Goal: Task Accomplishment & Management: Use online tool/utility

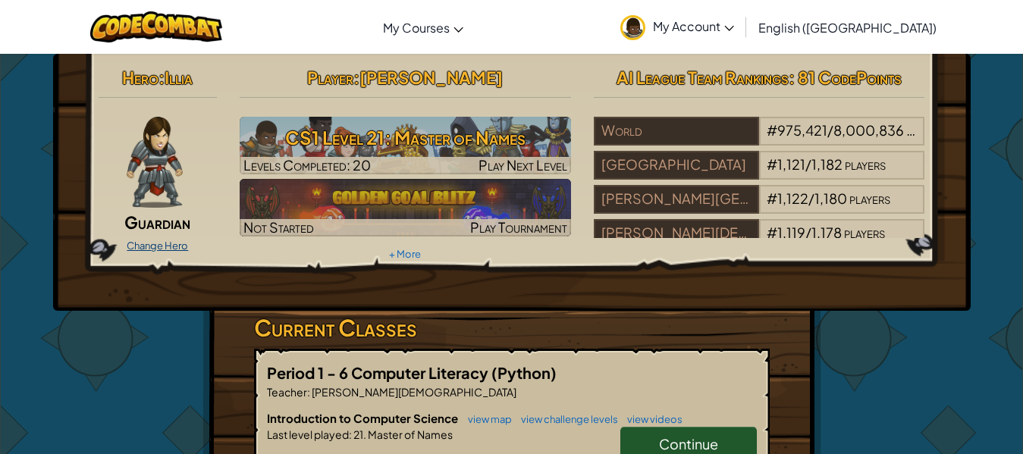
click at [164, 241] on link "Change Hero" at bounding box center [157, 246] width 61 height 12
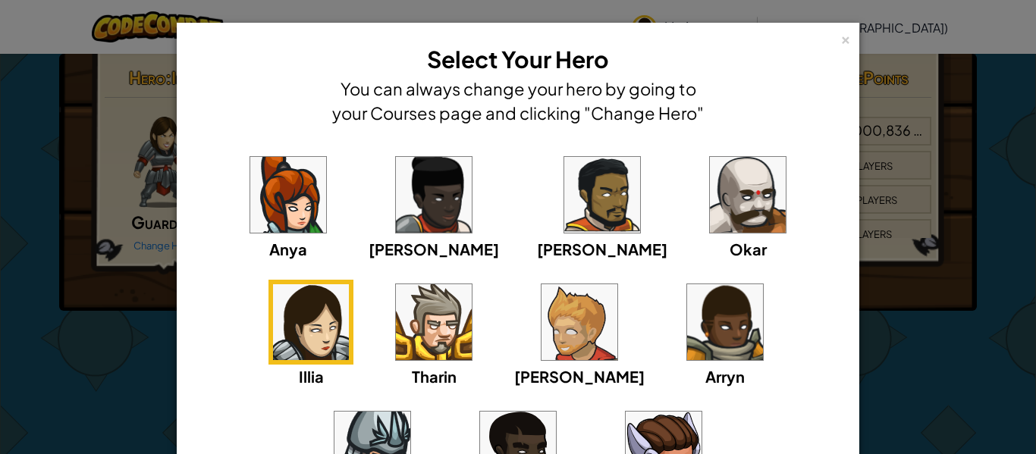
click at [396, 199] on img at bounding box center [434, 195] width 76 height 76
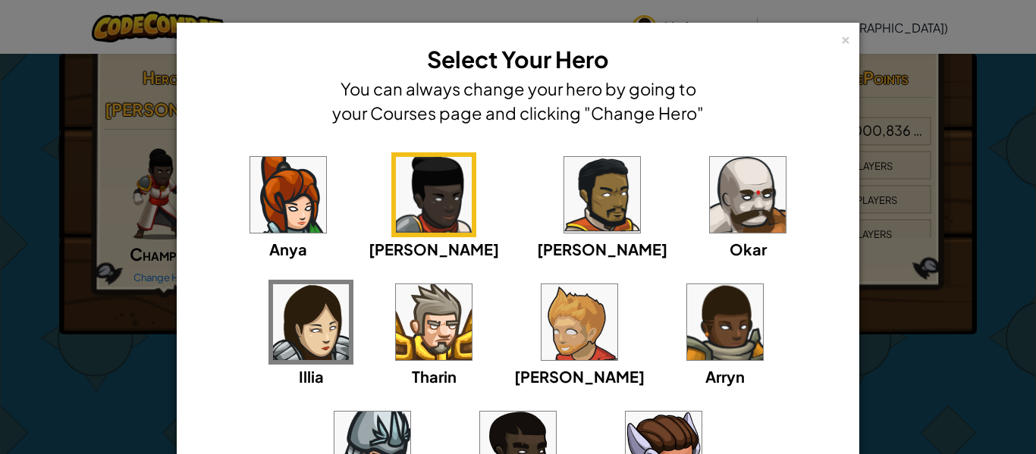
click at [564, 212] on img at bounding box center [602, 195] width 76 height 76
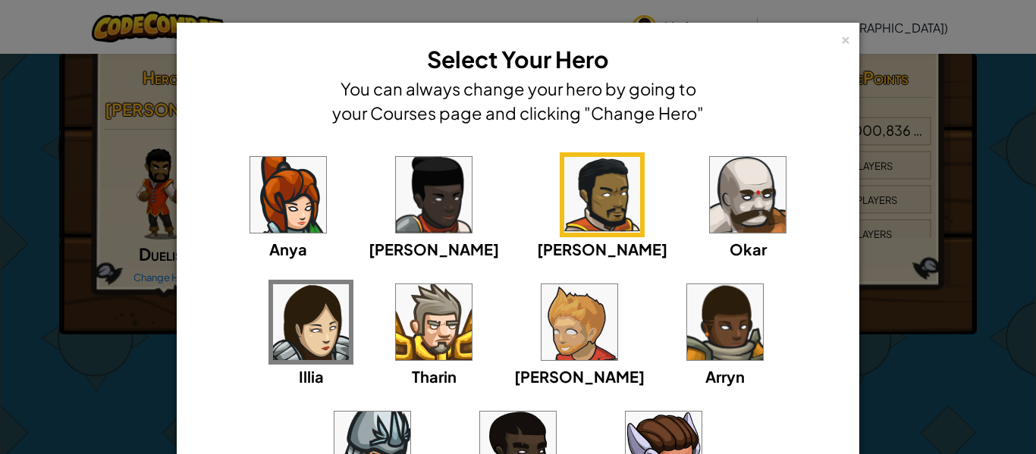
click at [710, 215] on img at bounding box center [748, 195] width 76 height 76
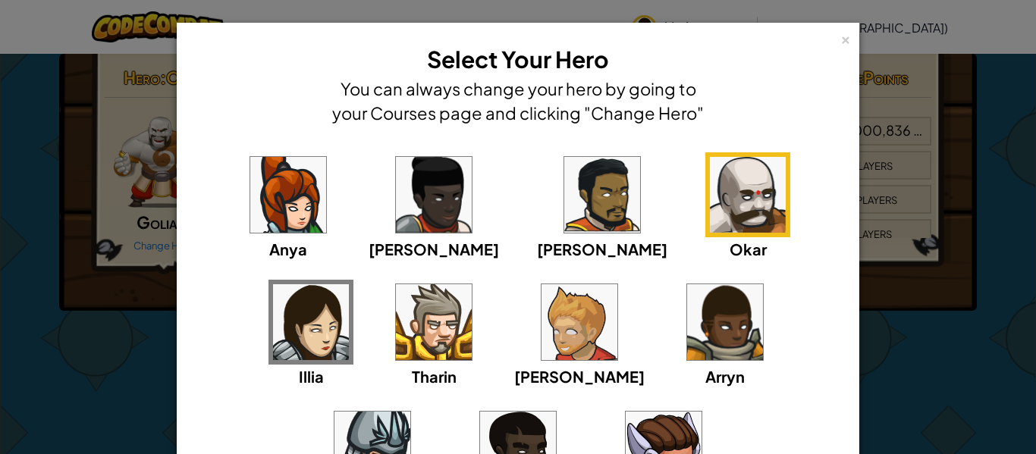
click at [410, 412] on img at bounding box center [372, 450] width 76 height 76
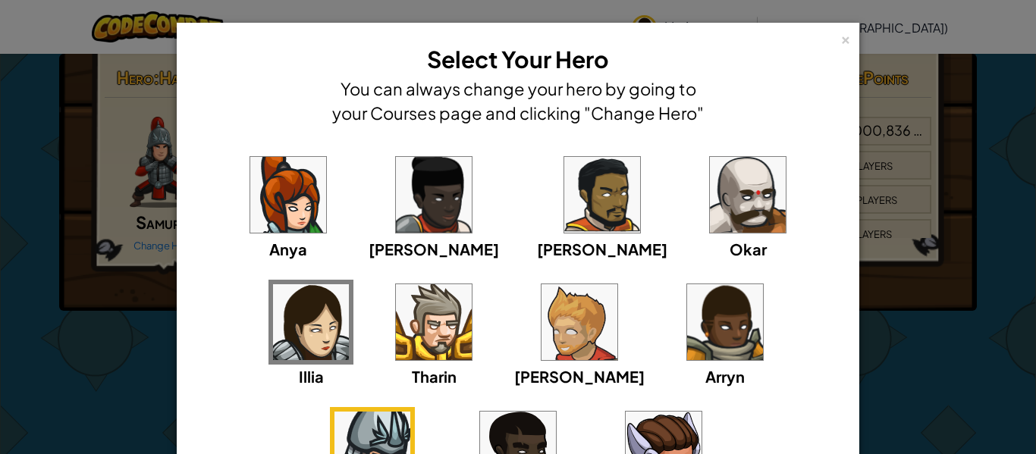
click at [687, 335] on img at bounding box center [725, 322] width 76 height 76
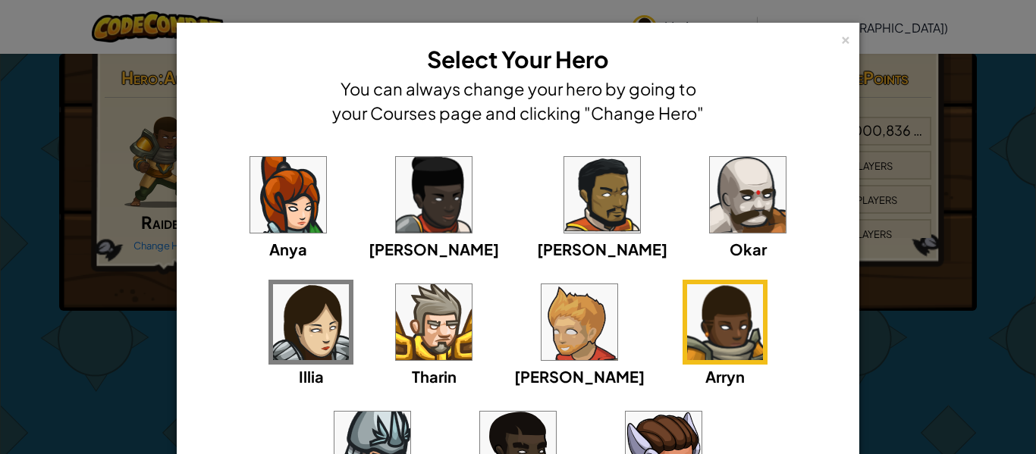
click at [541, 337] on img at bounding box center [579, 322] width 76 height 76
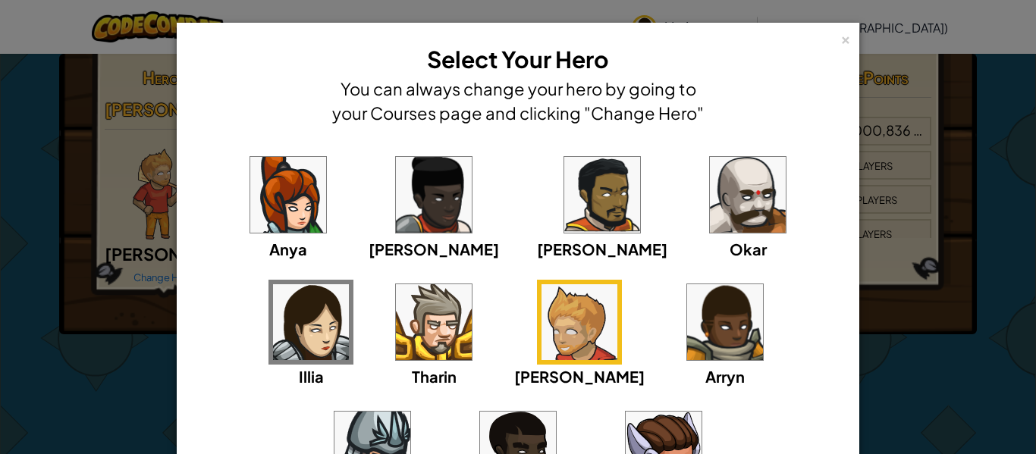
click at [556, 412] on img at bounding box center [518, 450] width 76 height 76
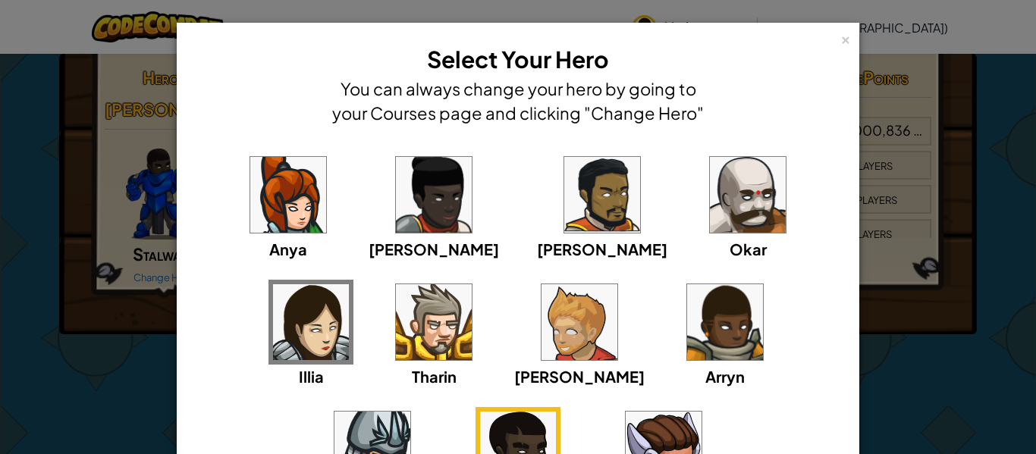
click at [956, 318] on div "× Select Your Hero You can always change your hero by going to your Courses pag…" at bounding box center [518, 227] width 1036 height 454
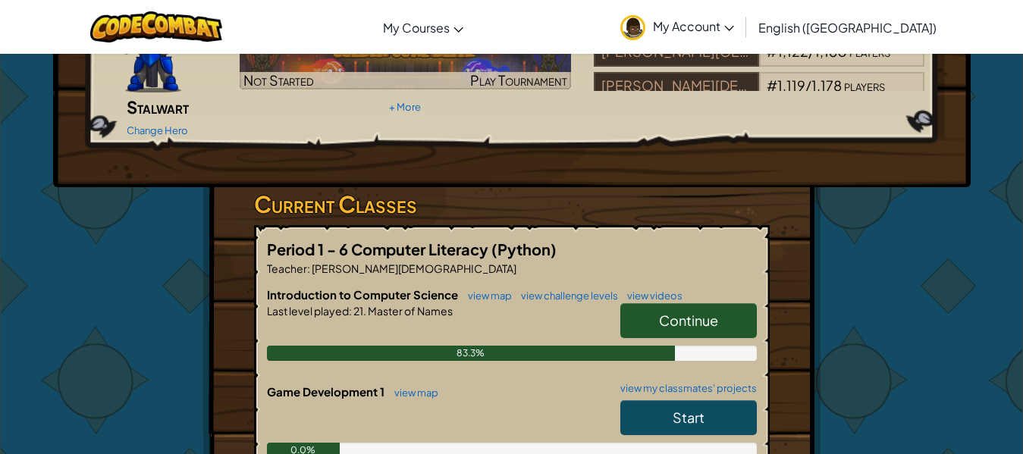
scroll to position [152, 0]
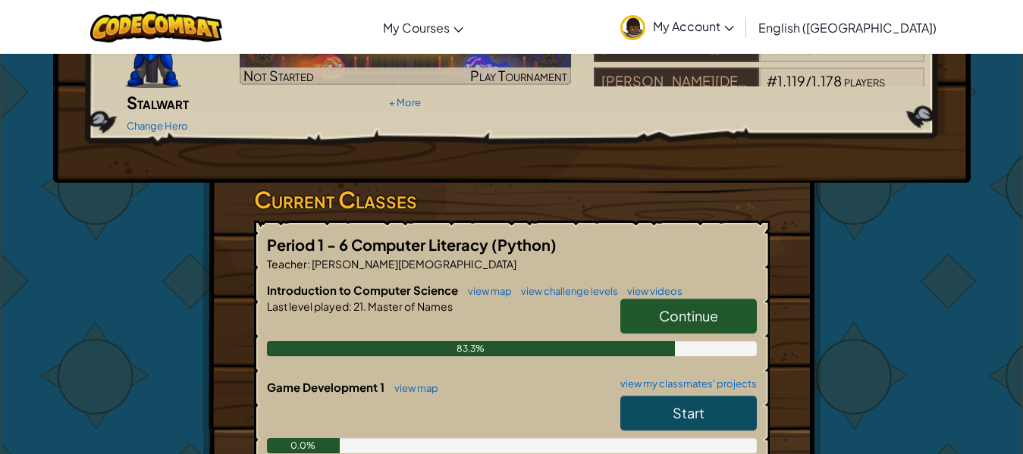
click at [678, 307] on span "Continue" at bounding box center [688, 315] width 59 height 17
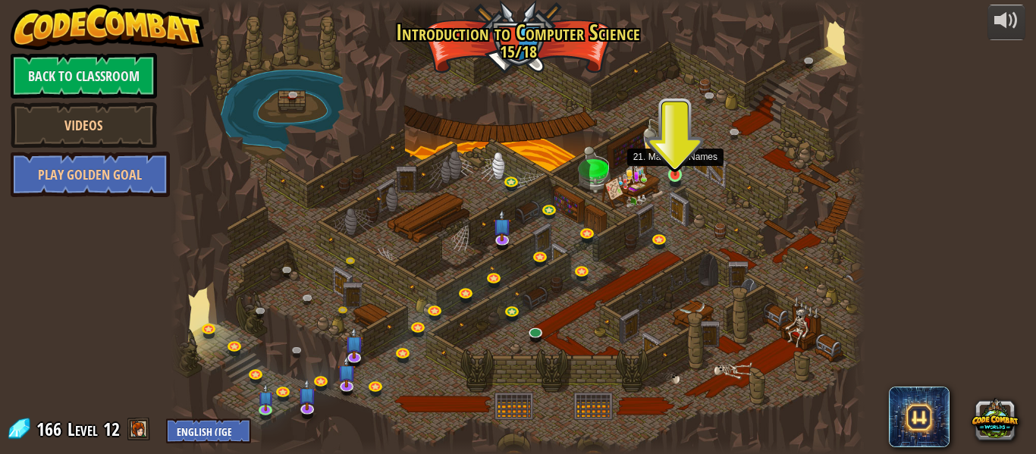
click at [676, 168] on img at bounding box center [675, 158] width 16 height 36
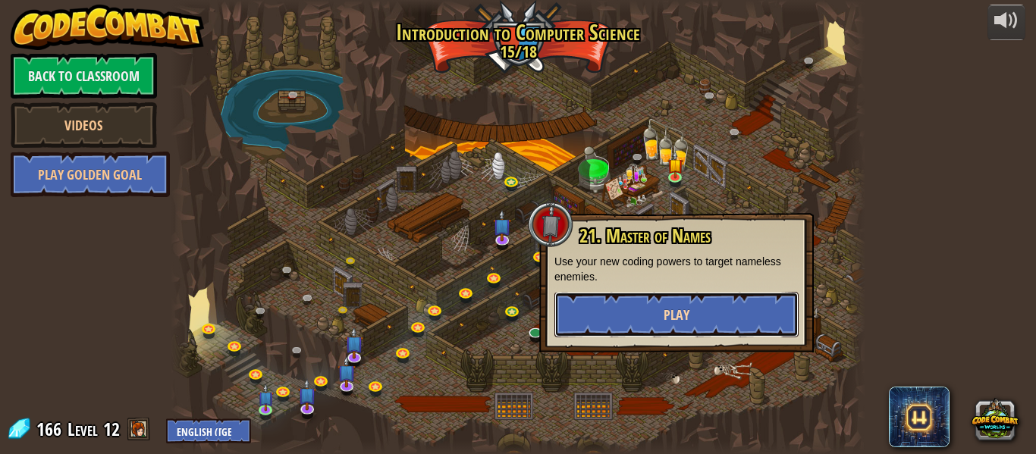
click at [634, 311] on button "Play" at bounding box center [676, 314] width 244 height 45
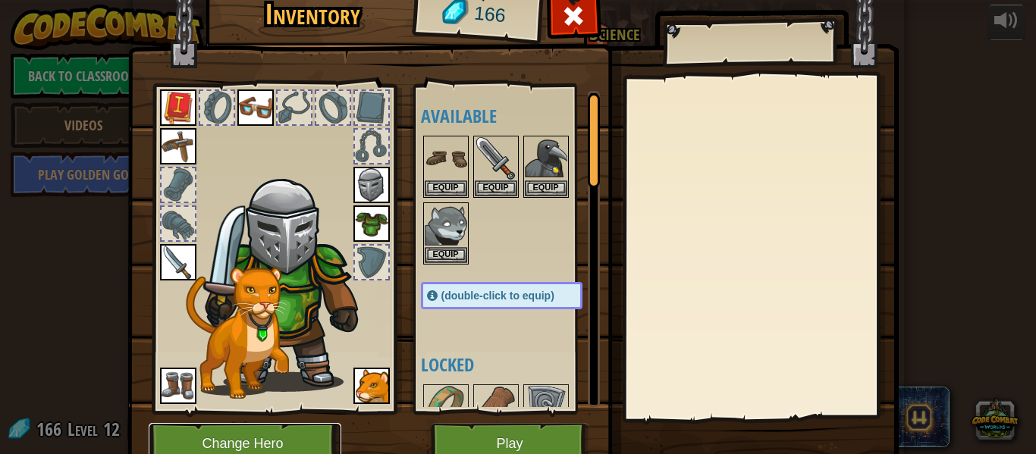
click at [234, 434] on button "Change Hero" at bounding box center [245, 444] width 193 height 42
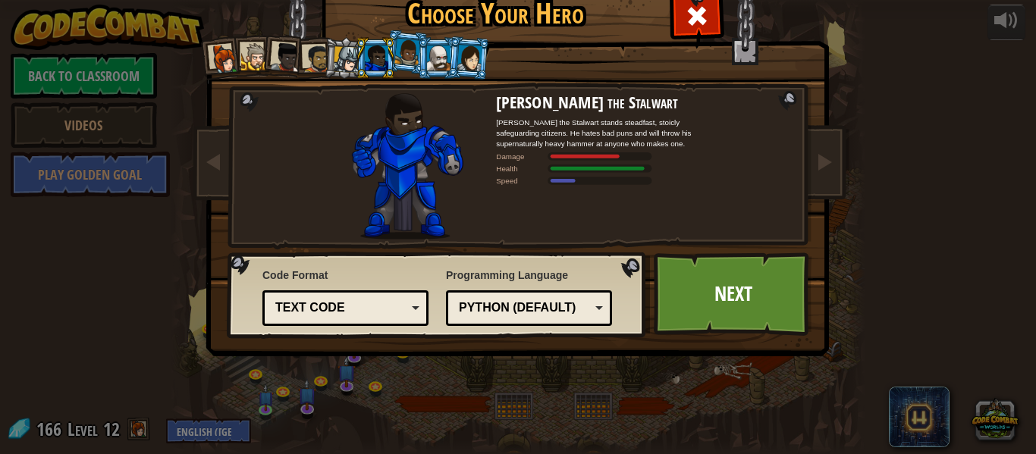
click at [345, 68] on div at bounding box center [347, 59] width 26 height 26
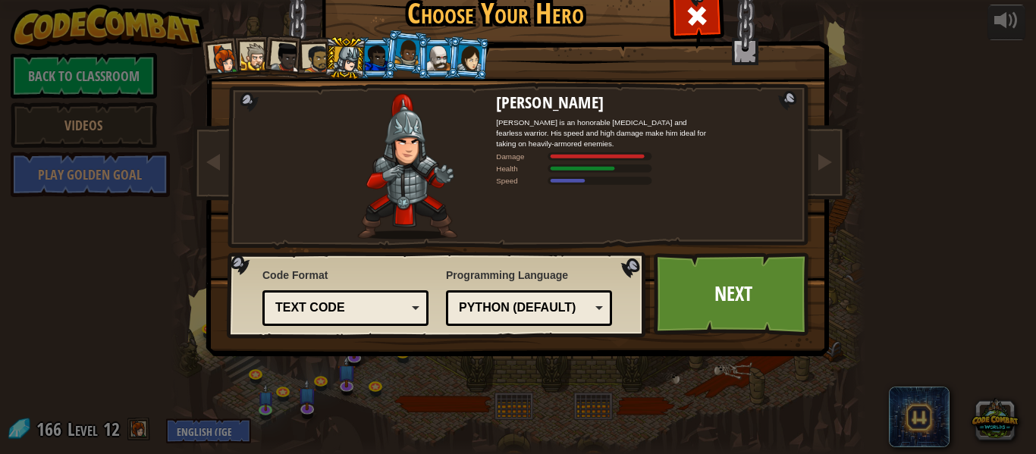
click at [394, 55] on div at bounding box center [407, 52] width 26 height 27
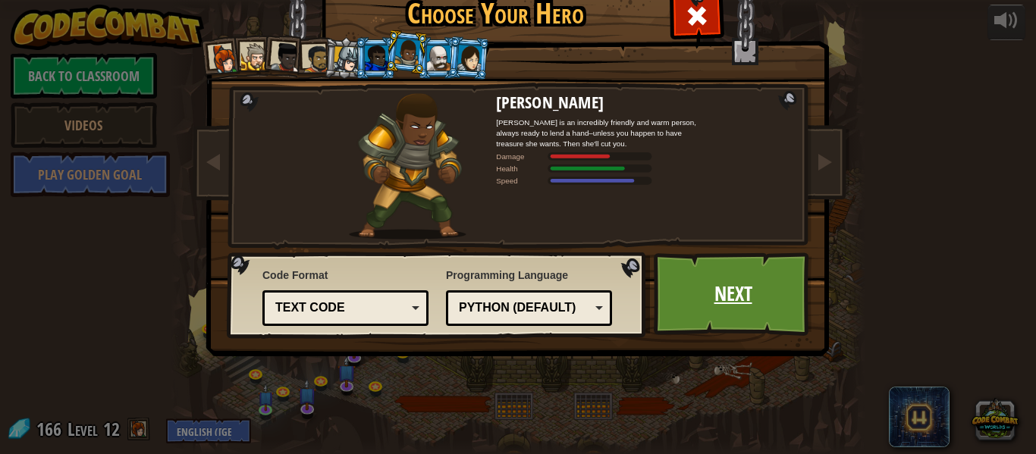
click at [682, 307] on link "Next" at bounding box center [733, 294] width 158 height 83
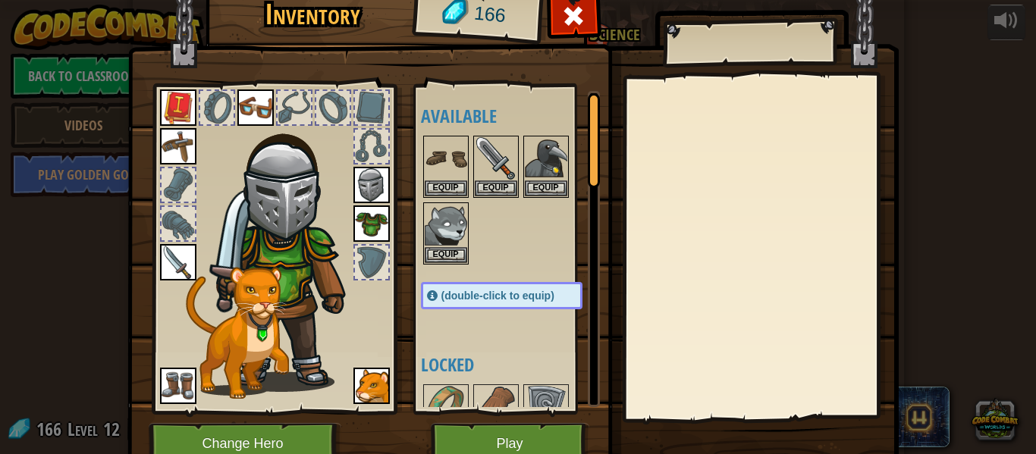
click at [363, 165] on img at bounding box center [290, 252] width 163 height 279
click at [362, 177] on img at bounding box center [371, 185] width 36 height 36
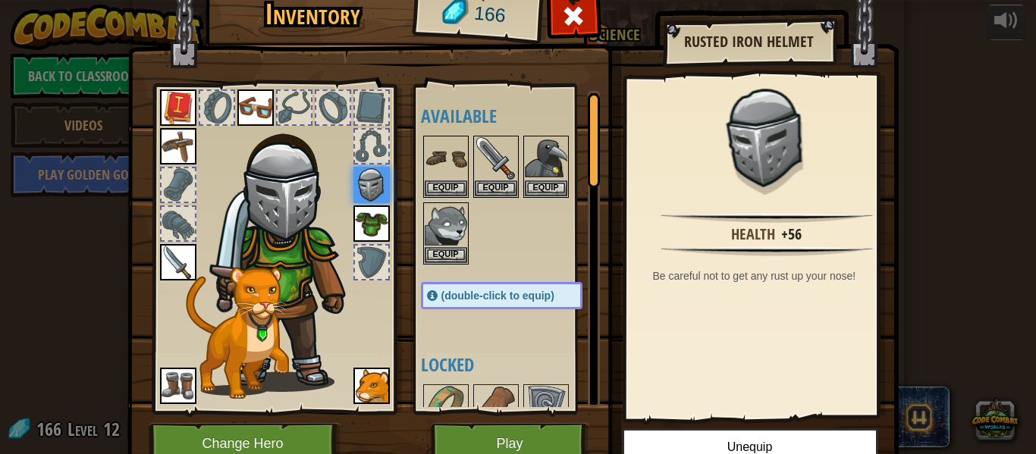
click at [367, 188] on img at bounding box center [371, 185] width 36 height 36
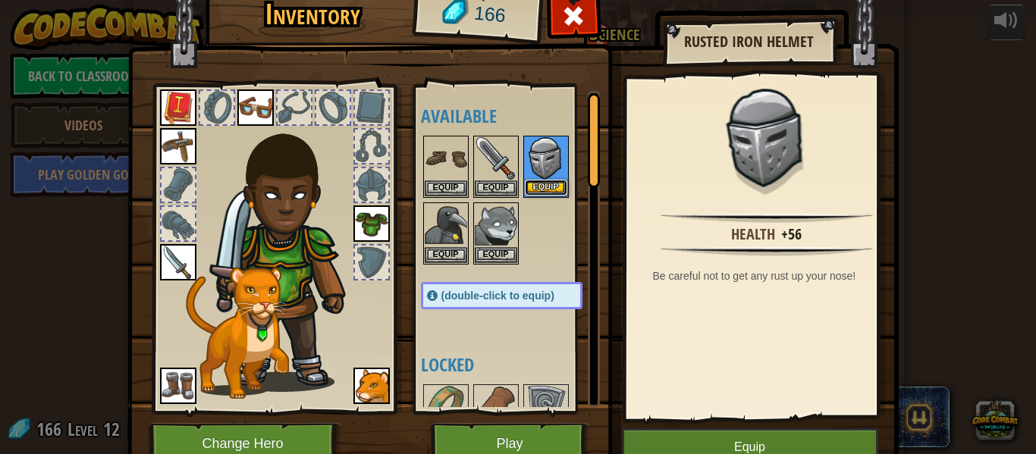
click at [538, 189] on button "Equip" at bounding box center [546, 188] width 42 height 16
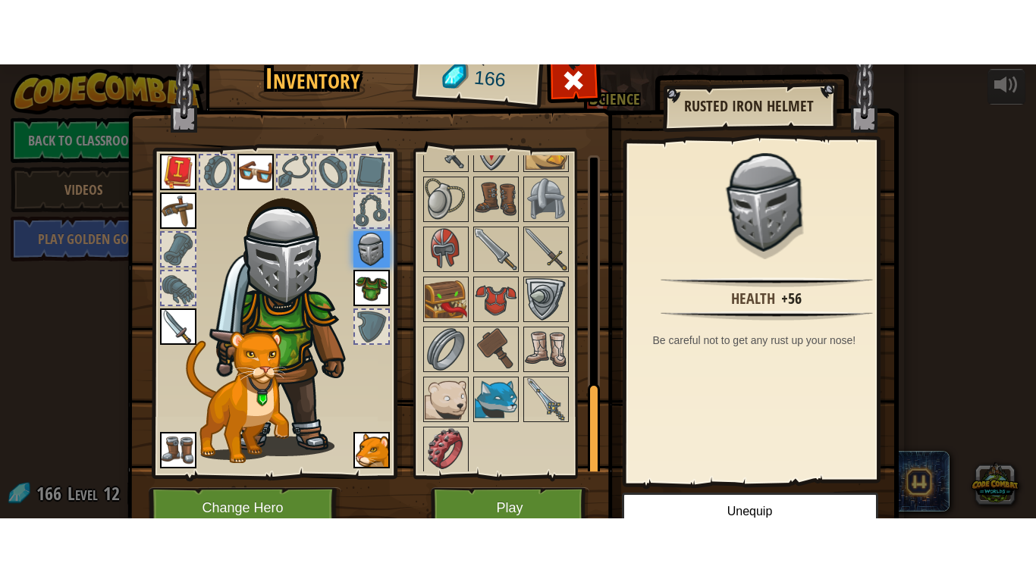
scroll to position [776, 0]
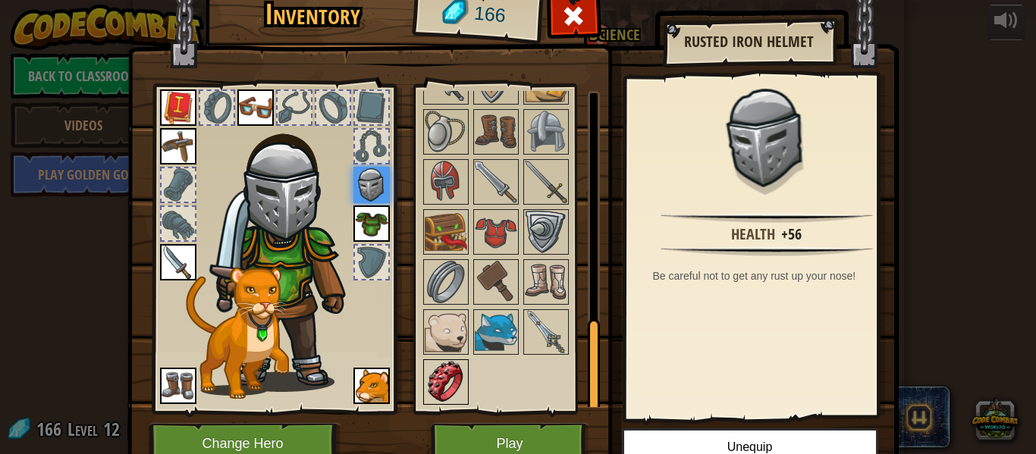
click at [439, 375] on img at bounding box center [446, 382] width 42 height 42
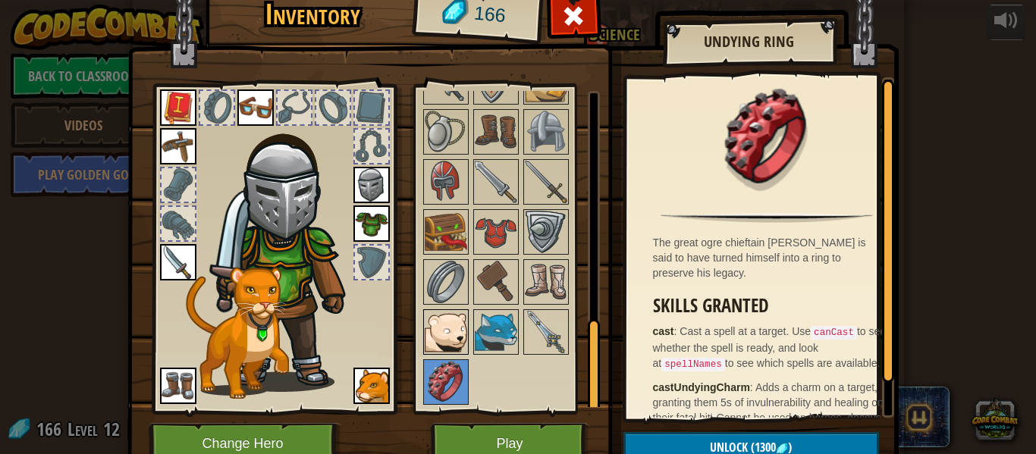
click at [444, 330] on img at bounding box center [446, 332] width 42 height 42
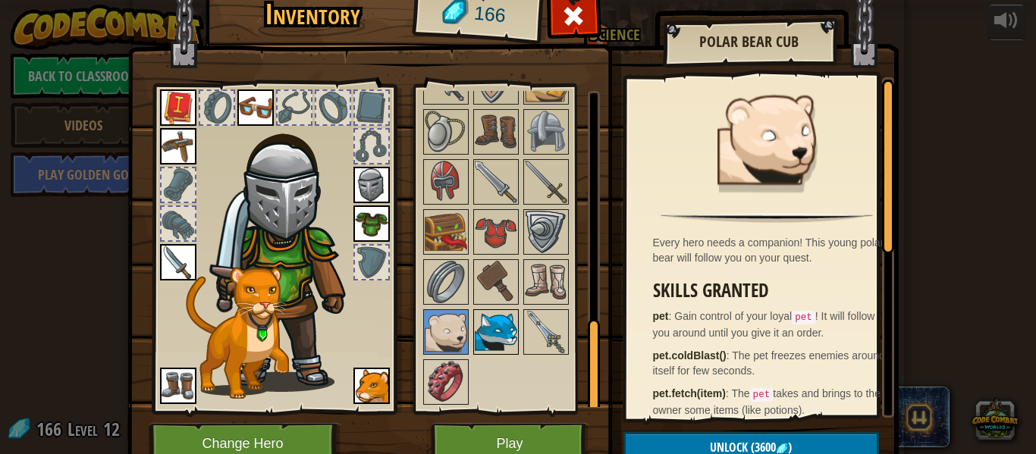
click at [479, 325] on img at bounding box center [496, 332] width 42 height 42
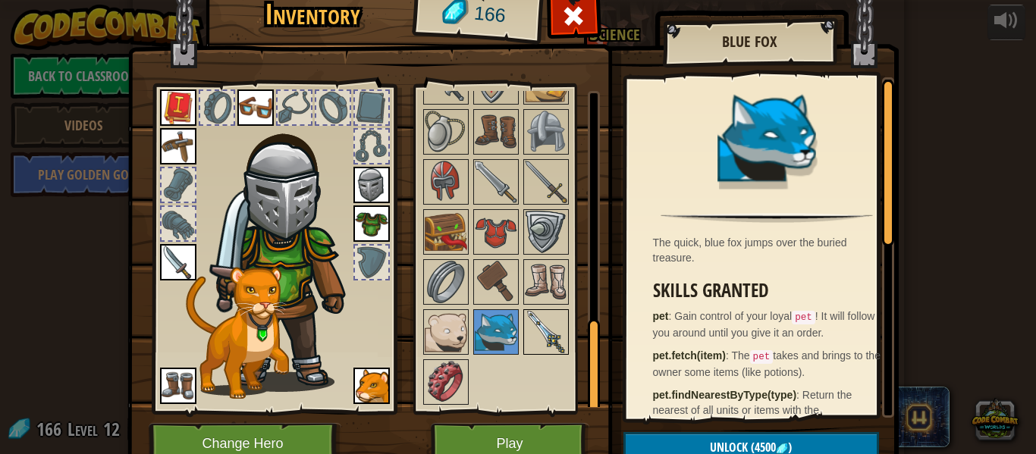
click at [530, 327] on img at bounding box center [546, 332] width 42 height 42
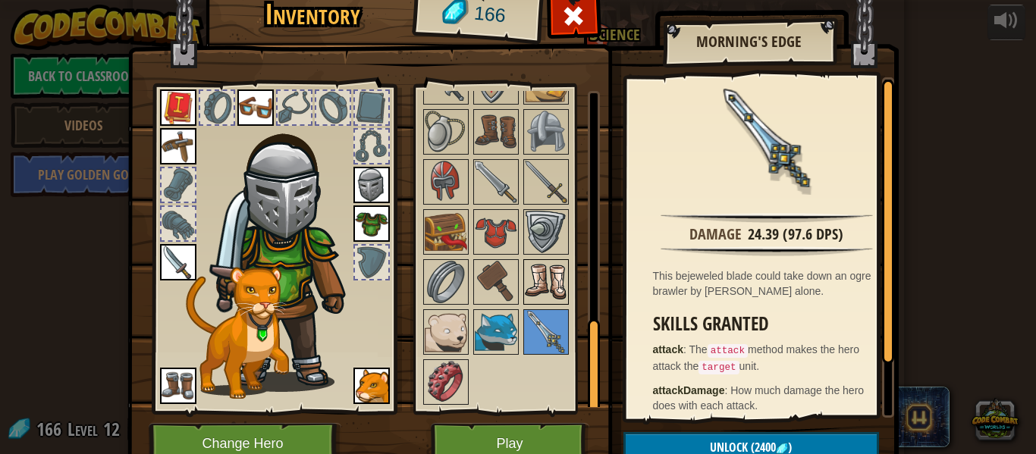
drag, startPoint x: 547, startPoint y: 290, endPoint x: 532, endPoint y: 290, distance: 15.9
click at [547, 290] on img at bounding box center [546, 282] width 42 height 42
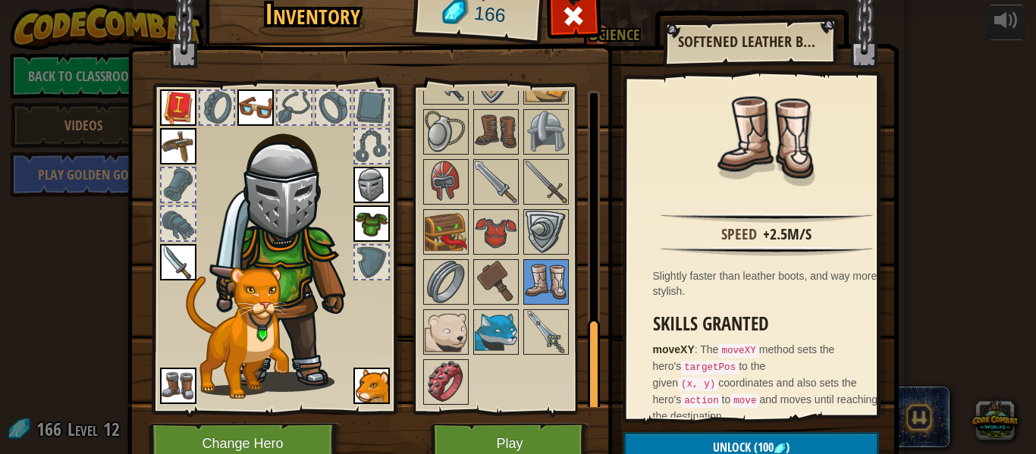
click at [180, 383] on img at bounding box center [178, 386] width 36 height 36
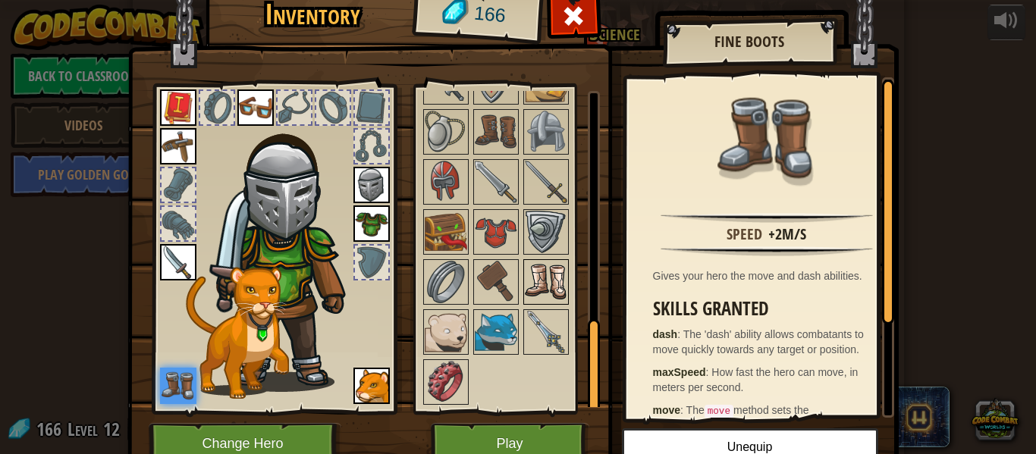
click at [530, 283] on img at bounding box center [546, 282] width 42 height 42
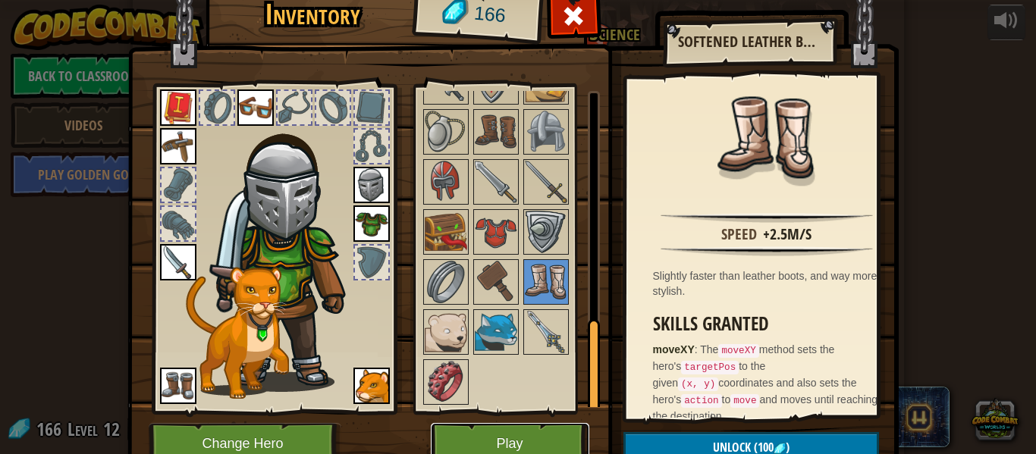
click at [503, 438] on button "Play" at bounding box center [510, 444] width 158 height 42
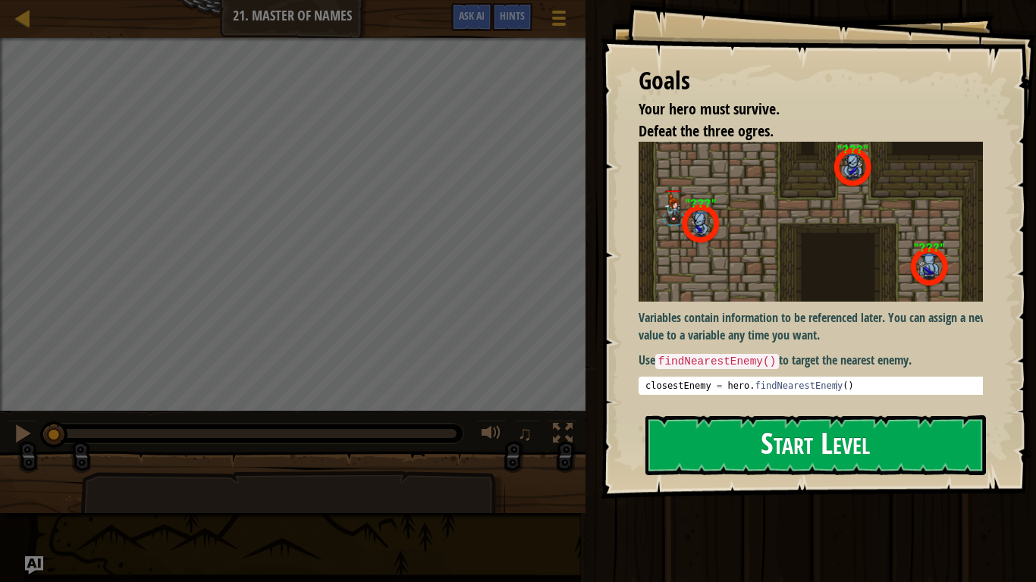
click at [734, 439] on button "Start Level" at bounding box center [815, 446] width 340 height 60
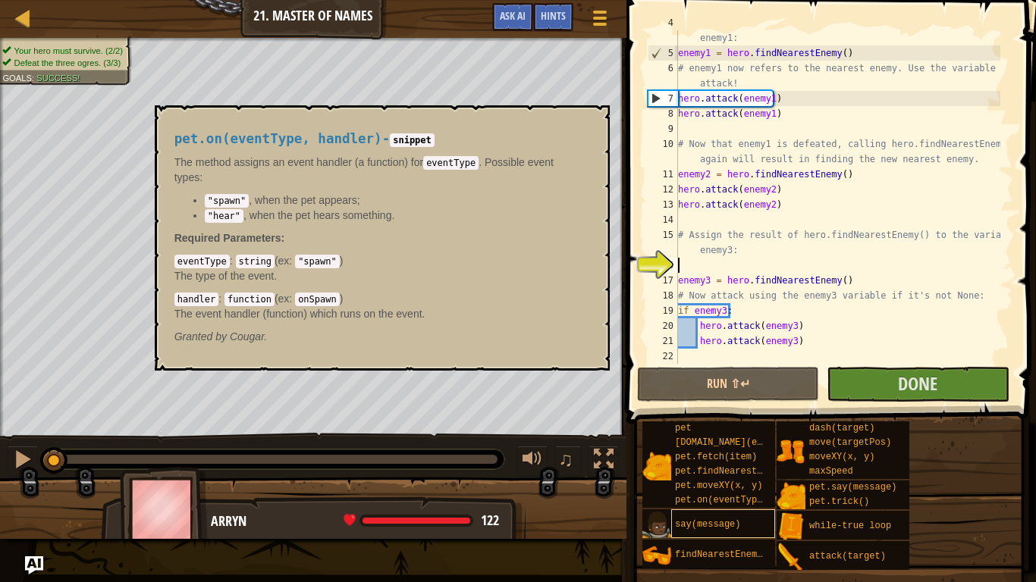
scroll to position [61, 0]
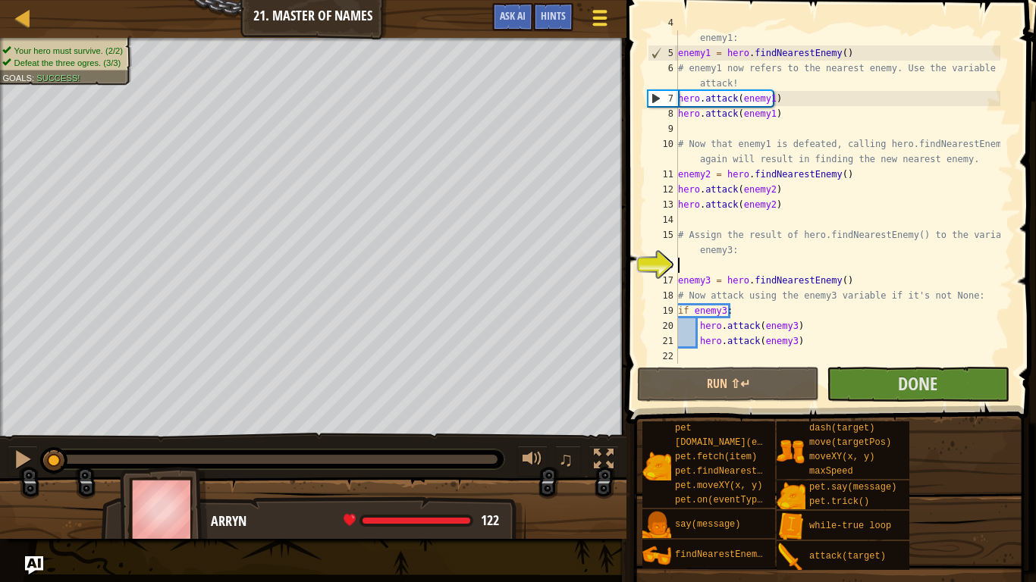
click at [601, 24] on span at bounding box center [599, 24] width 14 height 3
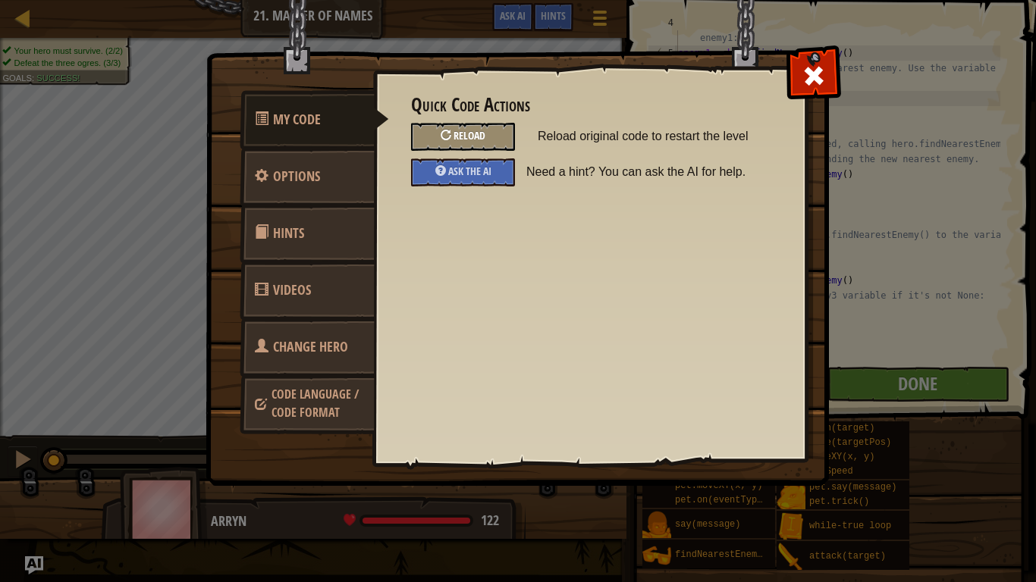
click at [456, 133] on span "Reload" at bounding box center [469, 135] width 32 height 14
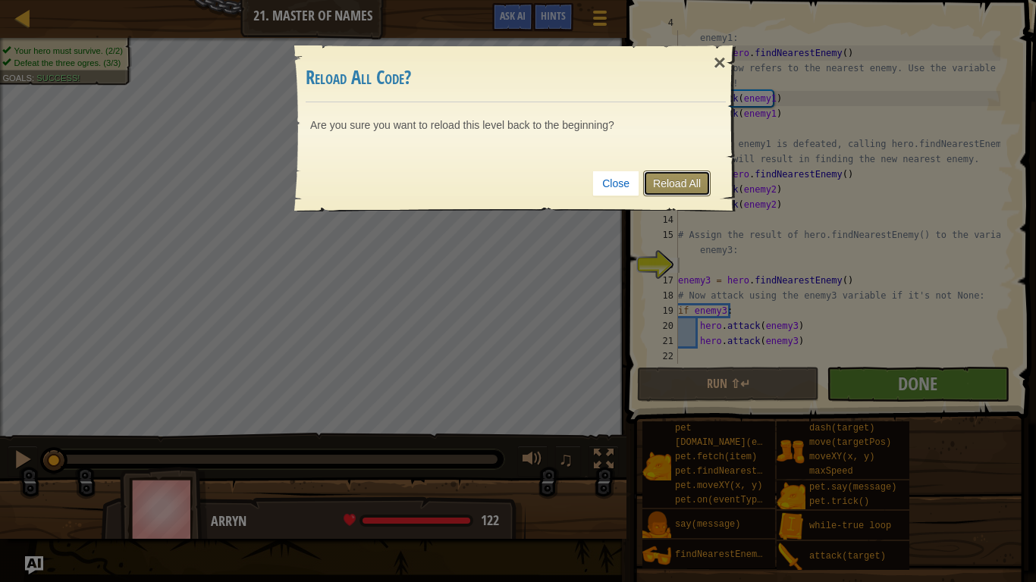
click at [685, 193] on link "Reload All" at bounding box center [676, 184] width 67 height 26
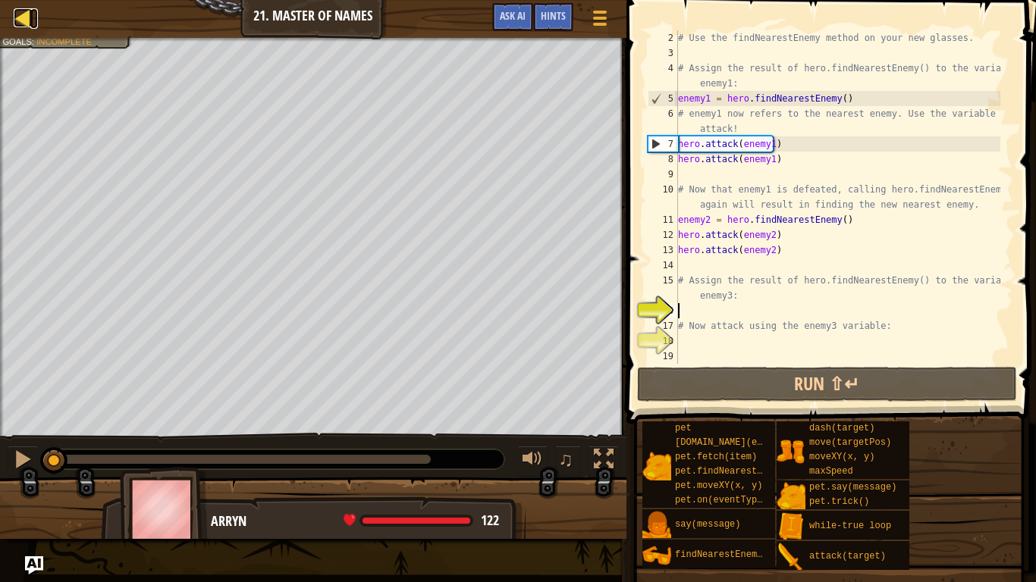
click at [21, 20] on div at bounding box center [23, 17] width 19 height 19
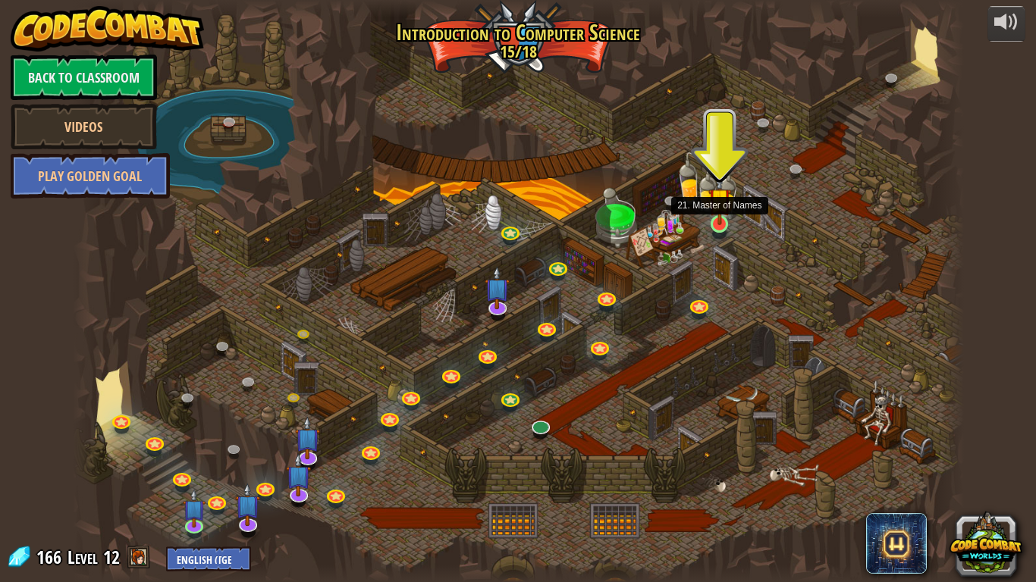
click at [717, 219] on img at bounding box center [719, 200] width 23 height 52
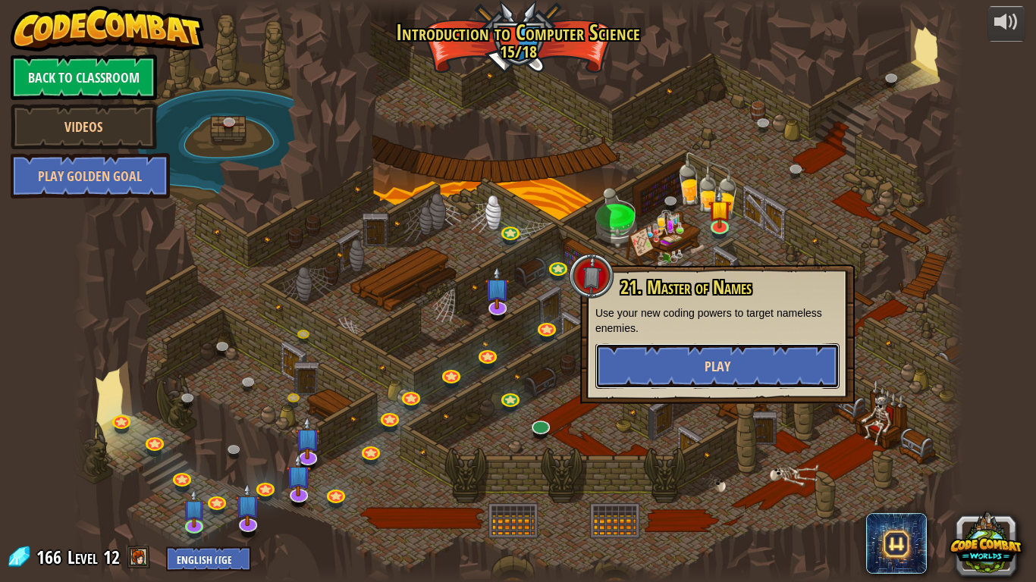
click at [701, 353] on button "Play" at bounding box center [717, 365] width 244 height 45
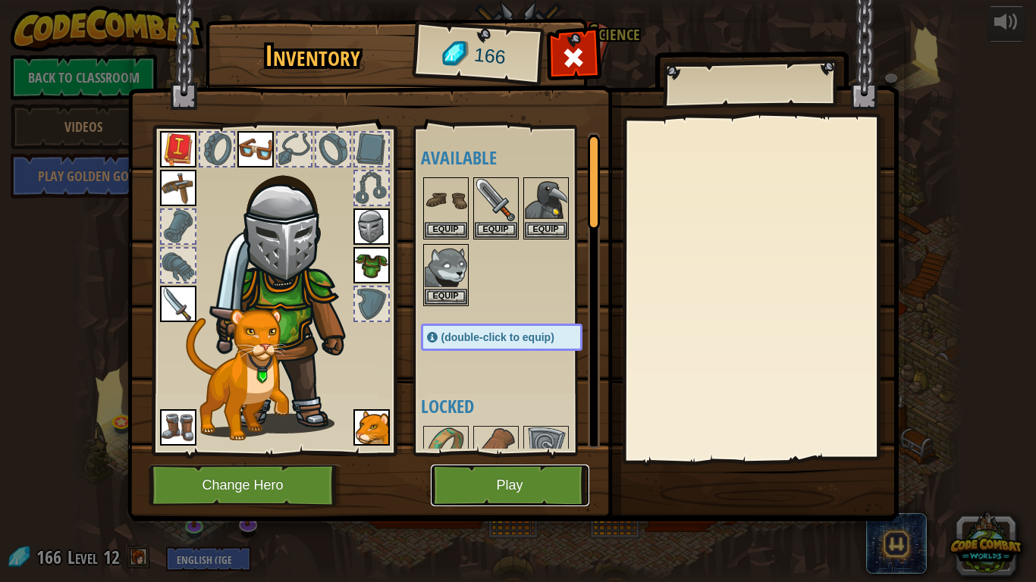
click at [496, 453] on button "Play" at bounding box center [510, 486] width 158 height 42
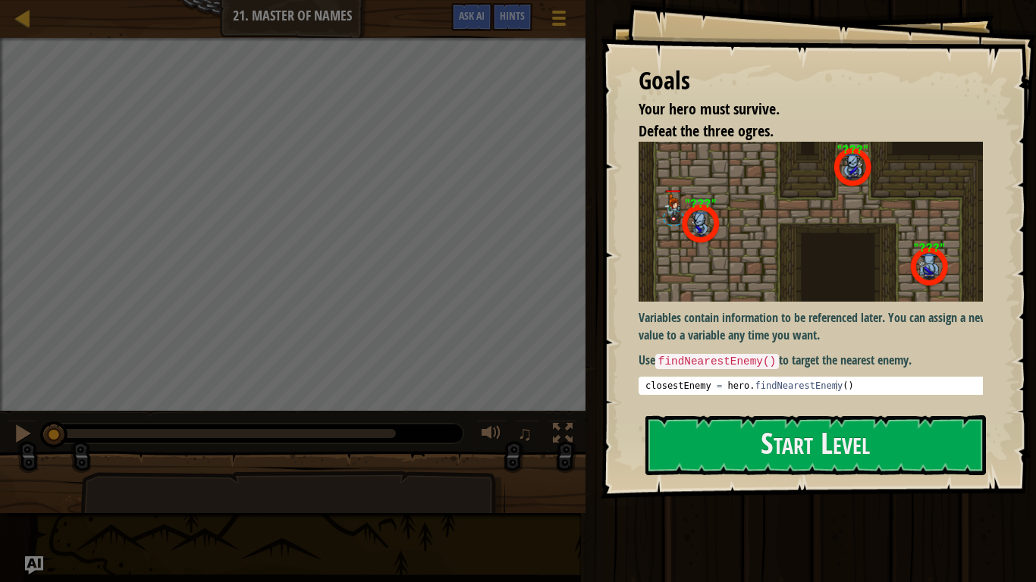
type textarea "closestEnemy = hero.findNearestEnemy()"
drag, startPoint x: 643, startPoint y: 381, endPoint x: 821, endPoint y: 386, distance: 178.3
click at [821, 386] on pre "closestEnemy = hero.findNearestEnemy() 1 closestEnemy = hero . findNearestEnemy…" at bounding box center [816, 386] width 357 height 18
click at [809, 427] on button "Start Level" at bounding box center [815, 446] width 340 height 60
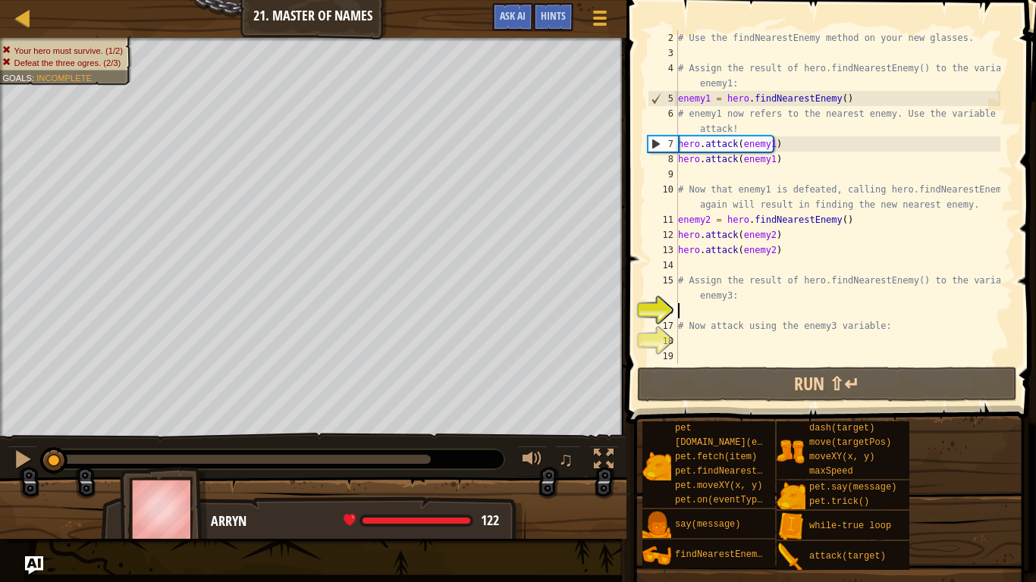
scroll to position [15, 0]
drag, startPoint x: 678, startPoint y: 97, endPoint x: 836, endPoint y: 103, distance: 157.8
click at [836, 103] on div "# Use the findNearestEnemy method on your new glasses. # Assign the result of h…" at bounding box center [837, 212] width 325 height 364
type textarea "enemy1 = hero.findNearestEnemy()"
click at [679, 303] on div "# Use the findNearestEnemy method on your new glasses. # Assign the result of h…" at bounding box center [837, 212] width 325 height 364
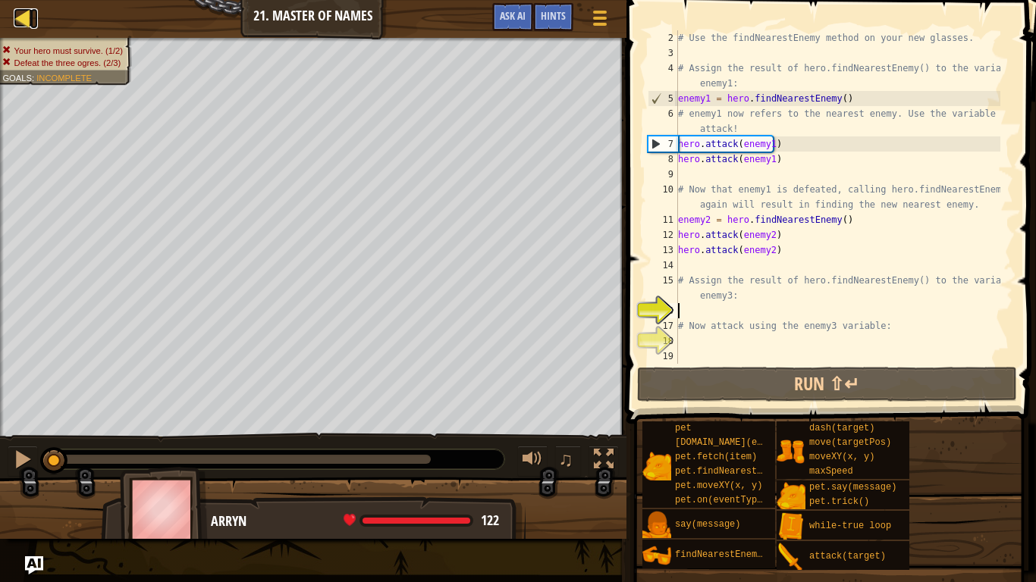
click at [27, 11] on div at bounding box center [23, 17] width 19 height 19
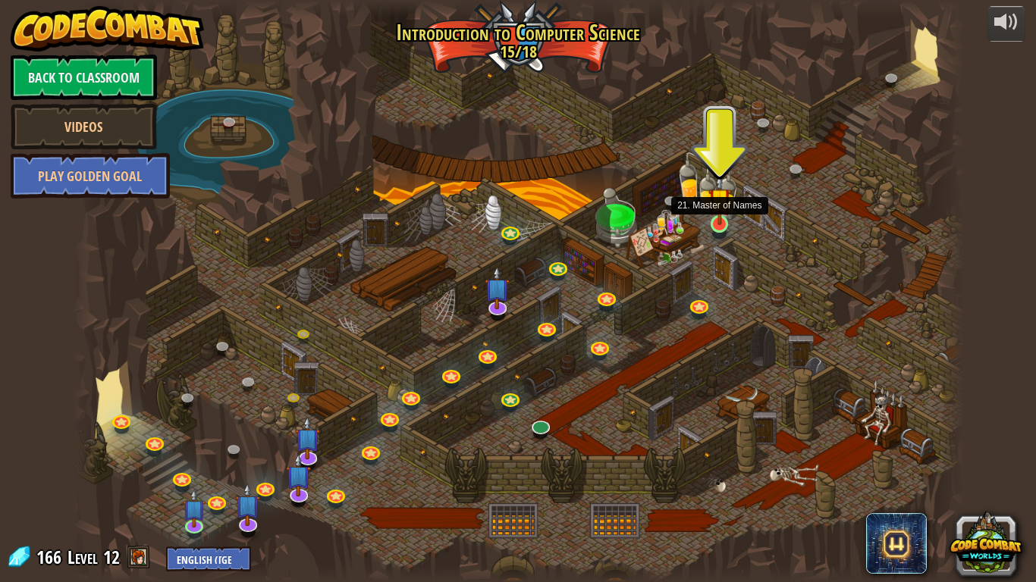
click at [723, 214] on img at bounding box center [719, 200] width 23 height 52
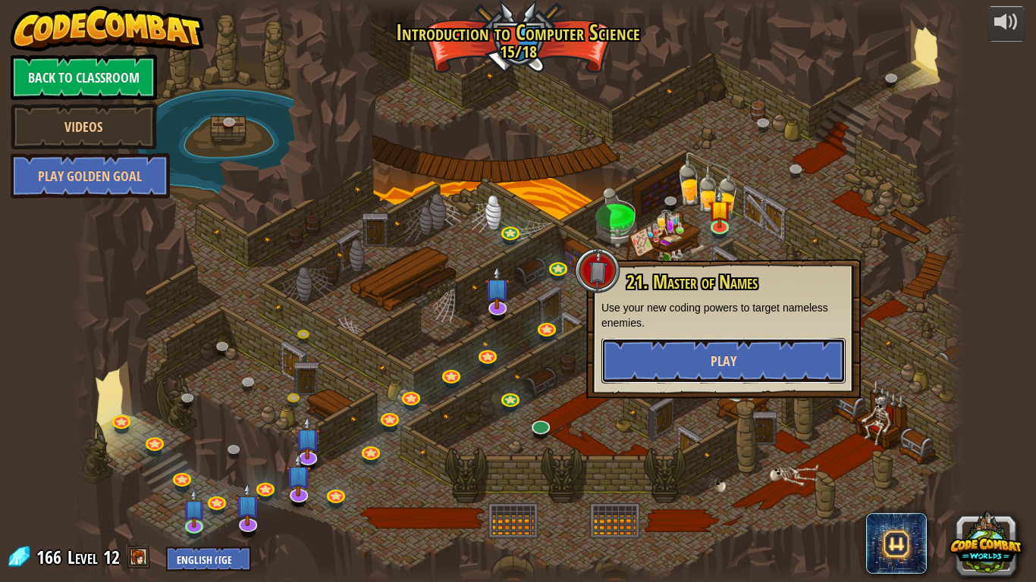
click at [720, 361] on span "Play" at bounding box center [723, 361] width 26 height 19
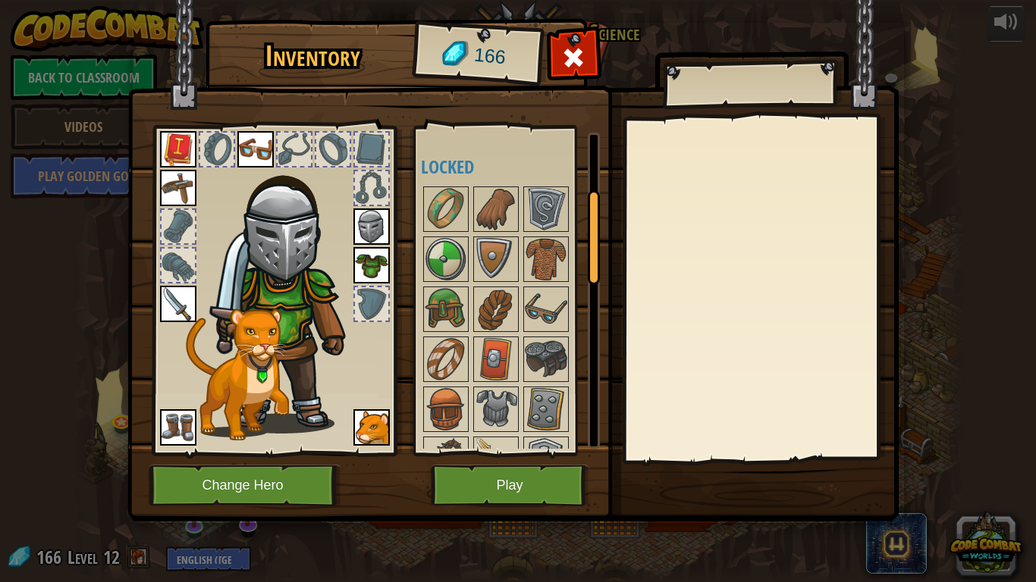
scroll to position [303, 0]
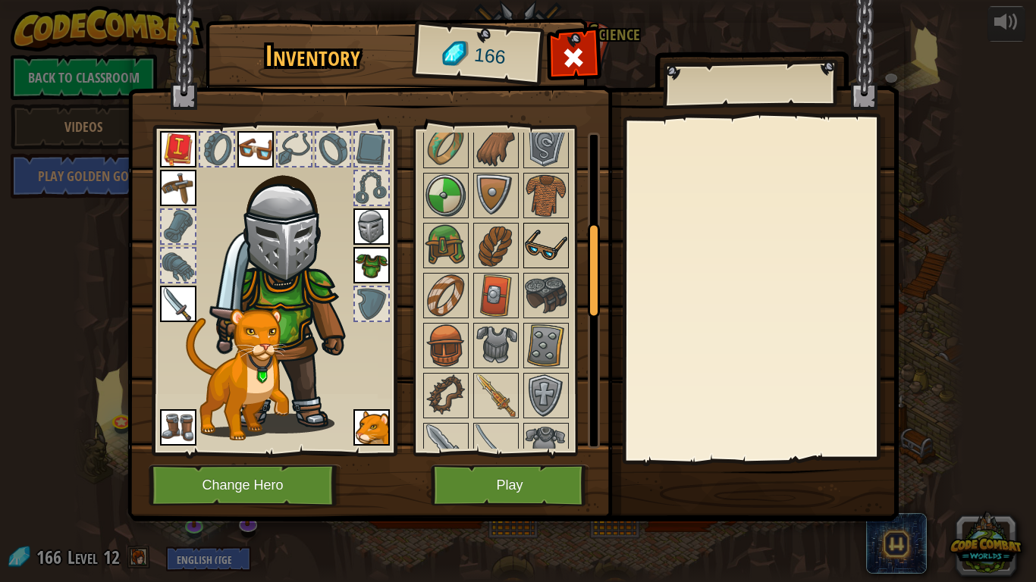
click at [537, 249] on img at bounding box center [546, 245] width 42 height 42
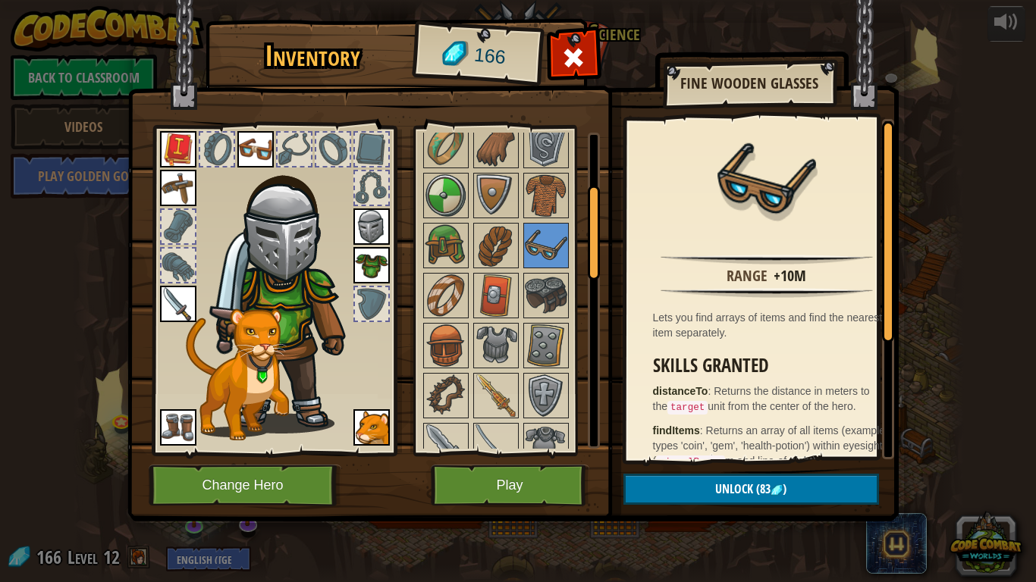
scroll to position [0, 0]
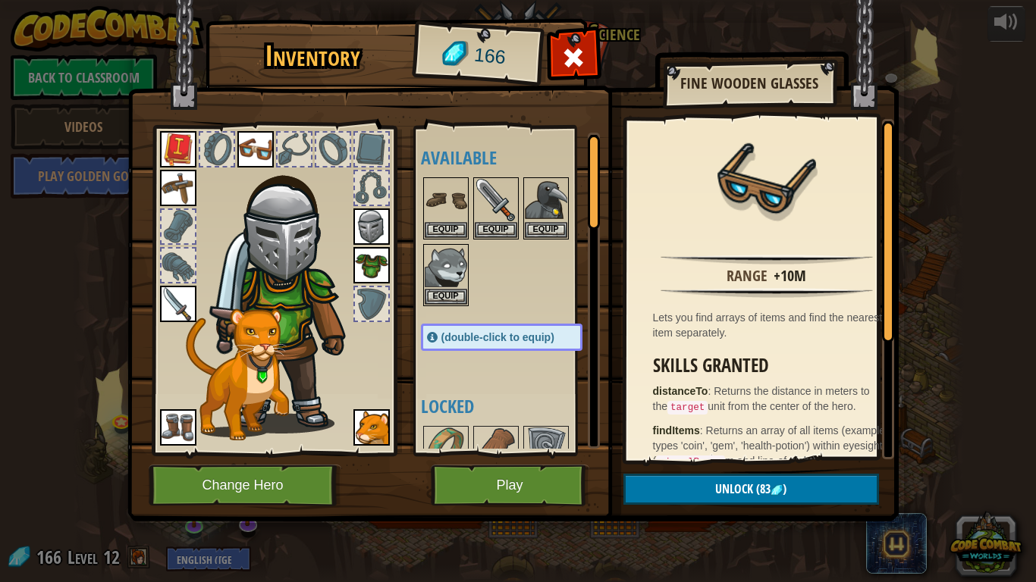
click at [258, 155] on img at bounding box center [255, 149] width 36 height 36
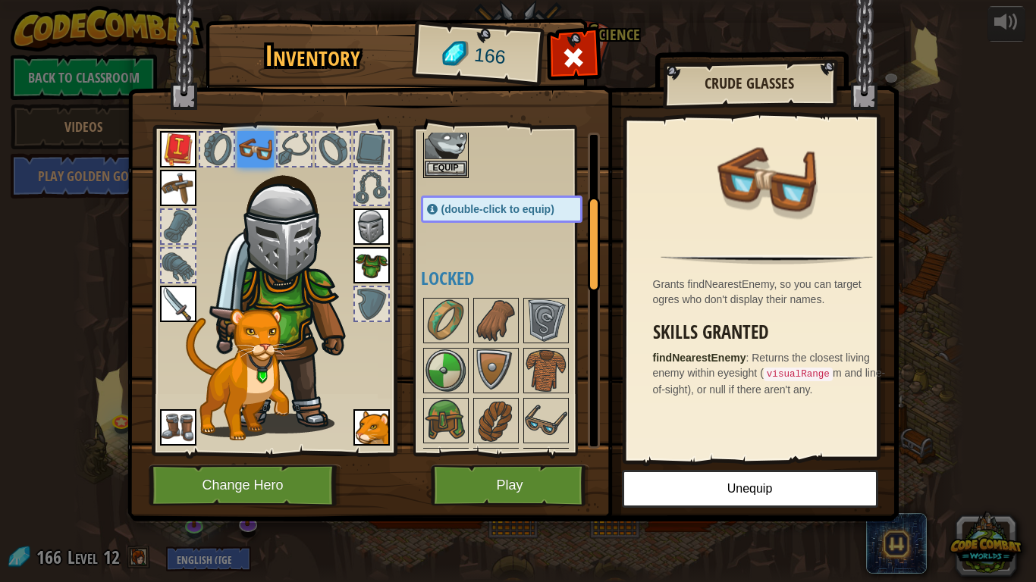
scroll to position [227, 0]
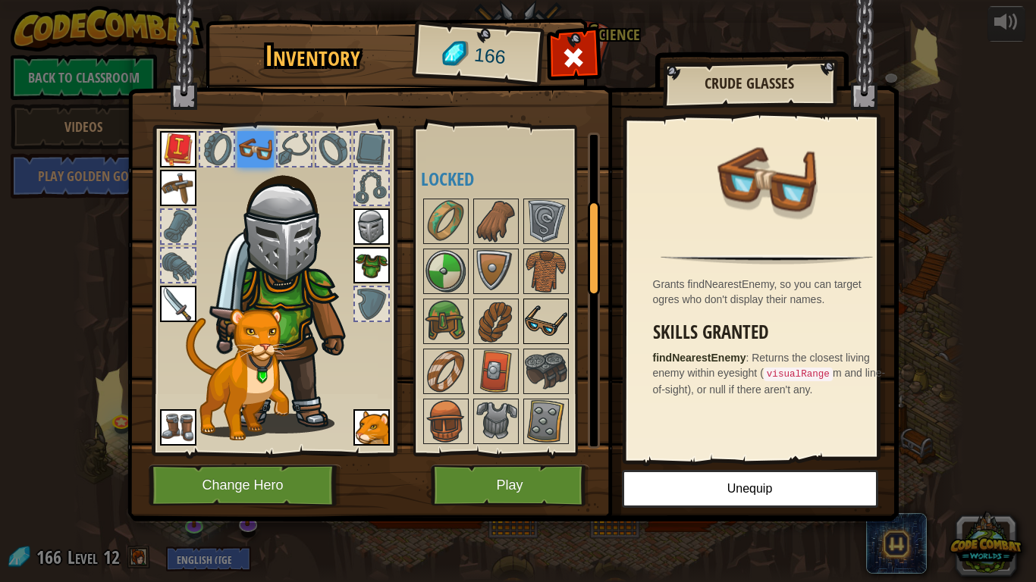
click at [542, 308] on img at bounding box center [546, 321] width 42 height 42
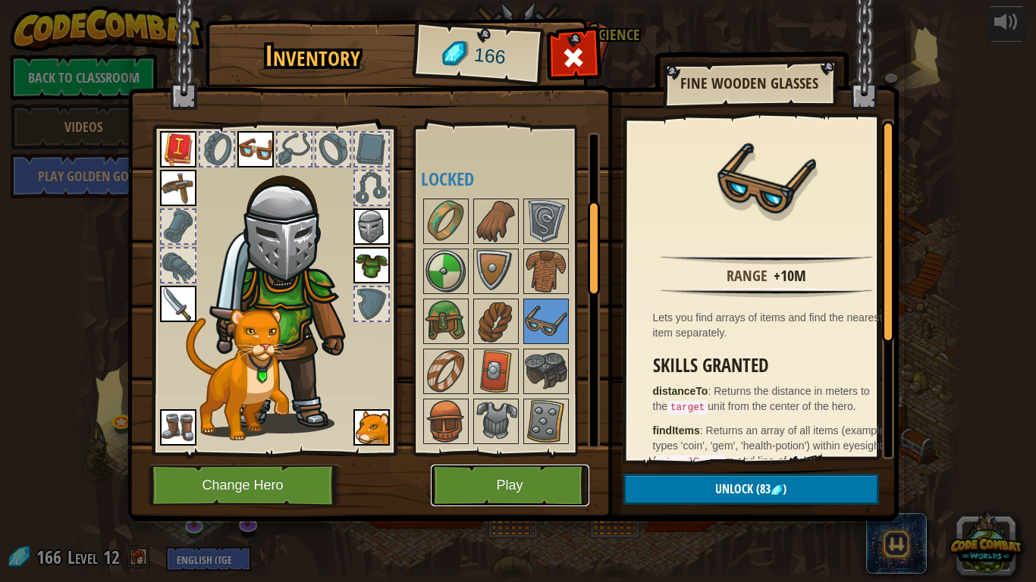
click at [491, 453] on button "Play" at bounding box center [510, 486] width 158 height 42
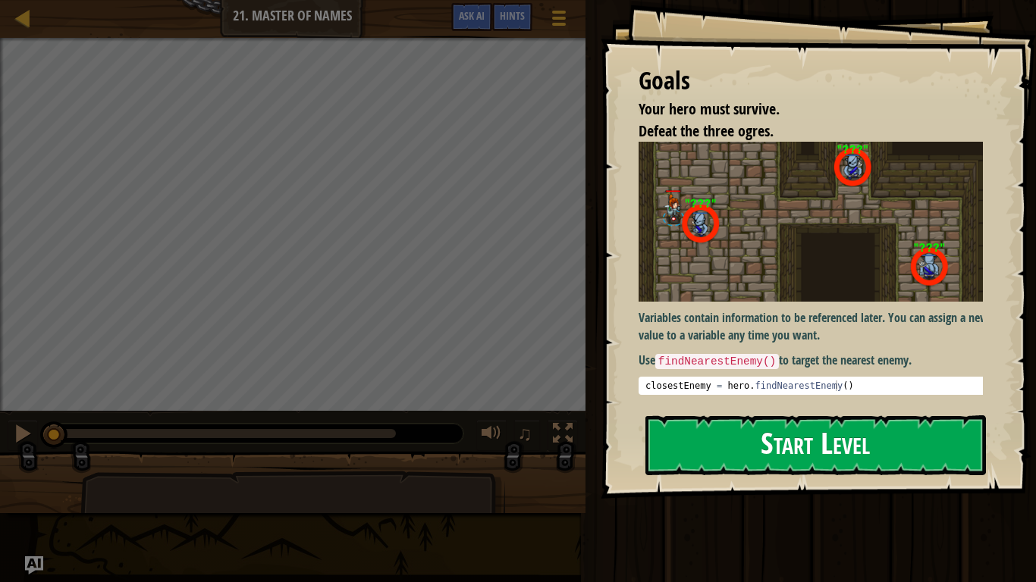
click at [806, 440] on button "Start Level" at bounding box center [815, 446] width 340 height 60
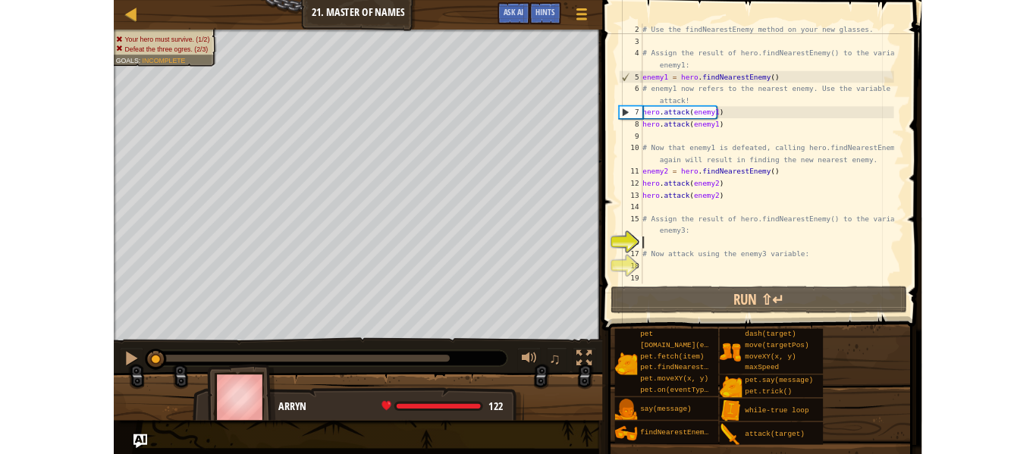
scroll to position [15, 0]
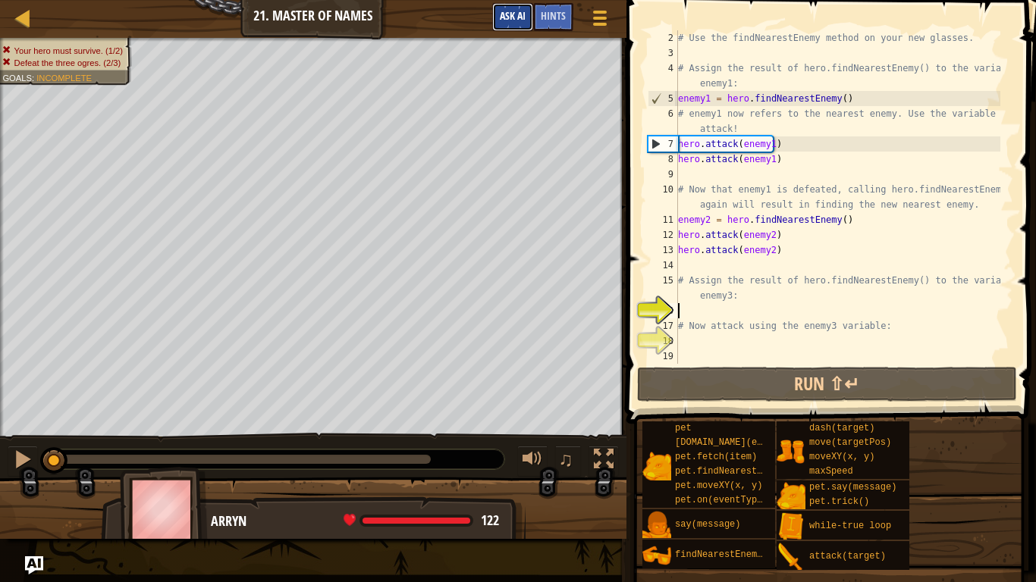
click at [512, 11] on span "Ask AI" at bounding box center [513, 15] width 26 height 14
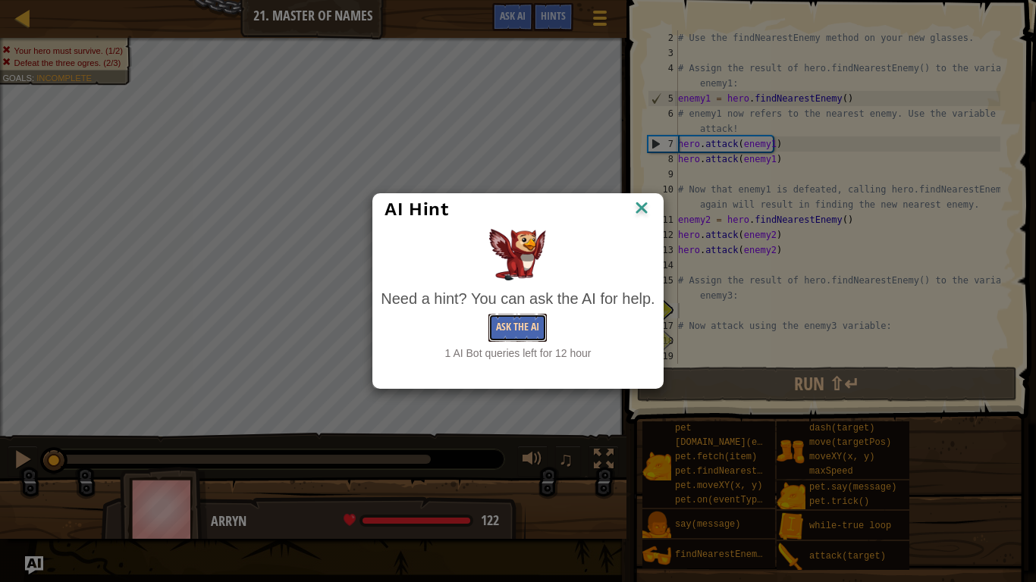
click at [519, 327] on button "Ask the AI" at bounding box center [517, 328] width 58 height 28
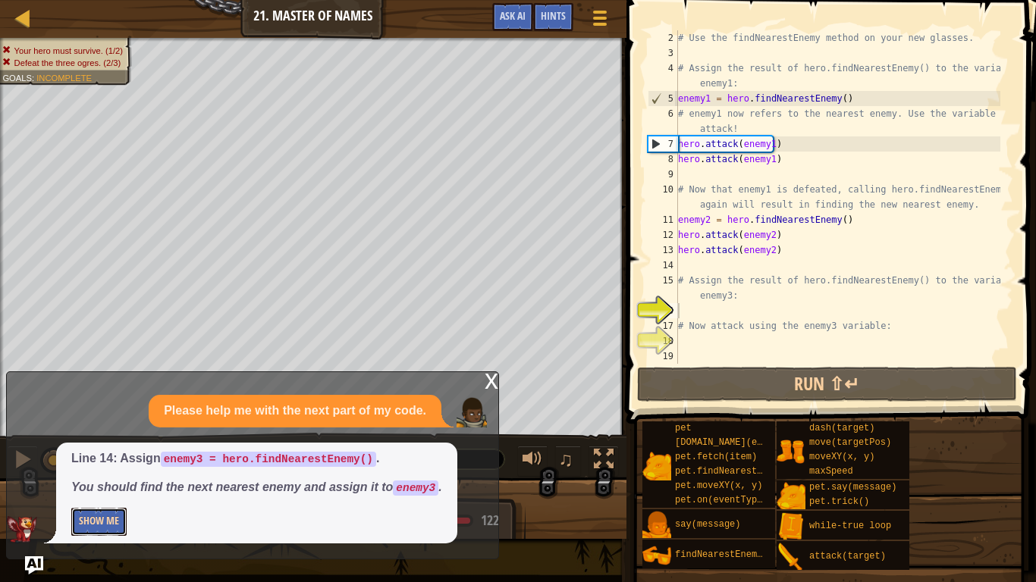
click at [108, 453] on button "Show Me" at bounding box center [98, 522] width 55 height 28
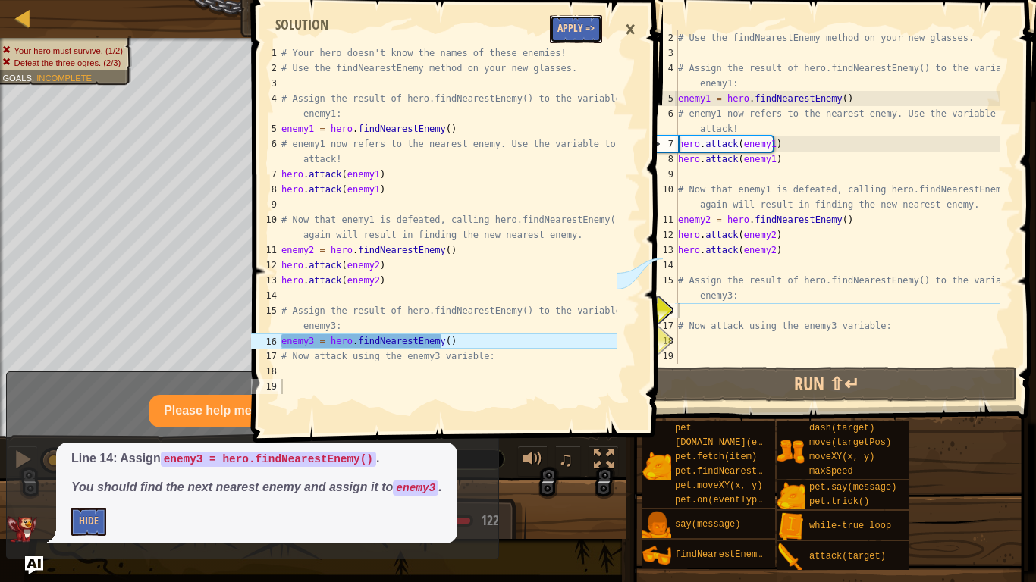
click at [578, 34] on button "Apply =>" at bounding box center [576, 29] width 52 height 28
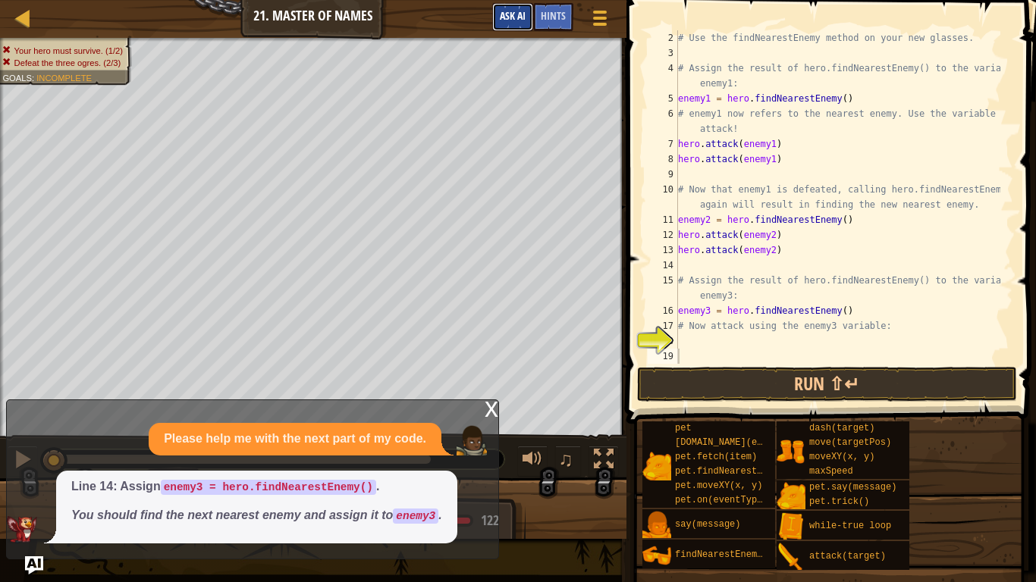
click at [507, 8] on button "Ask AI" at bounding box center [512, 17] width 41 height 28
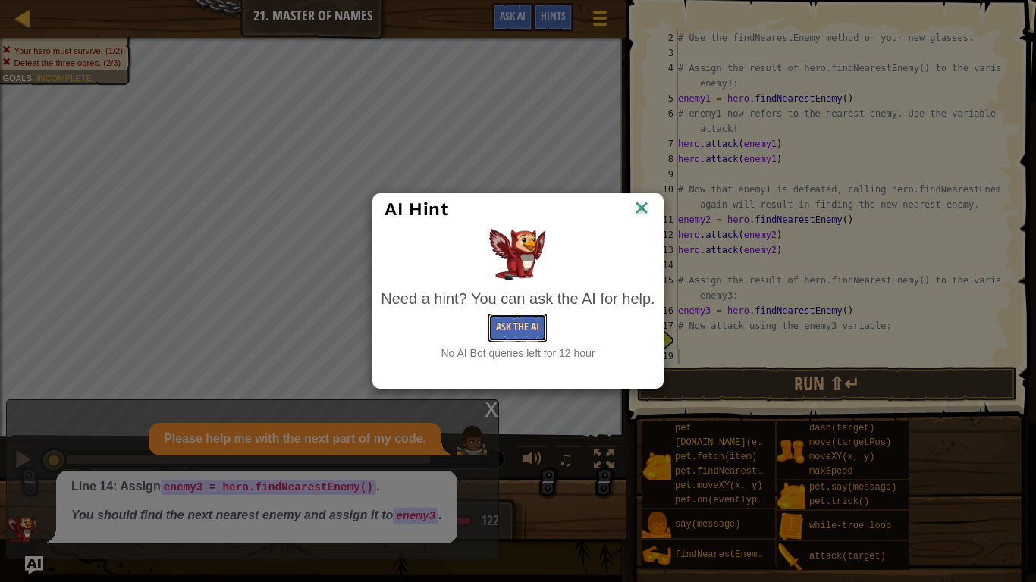
click at [506, 319] on button "Ask the AI" at bounding box center [517, 328] width 58 height 28
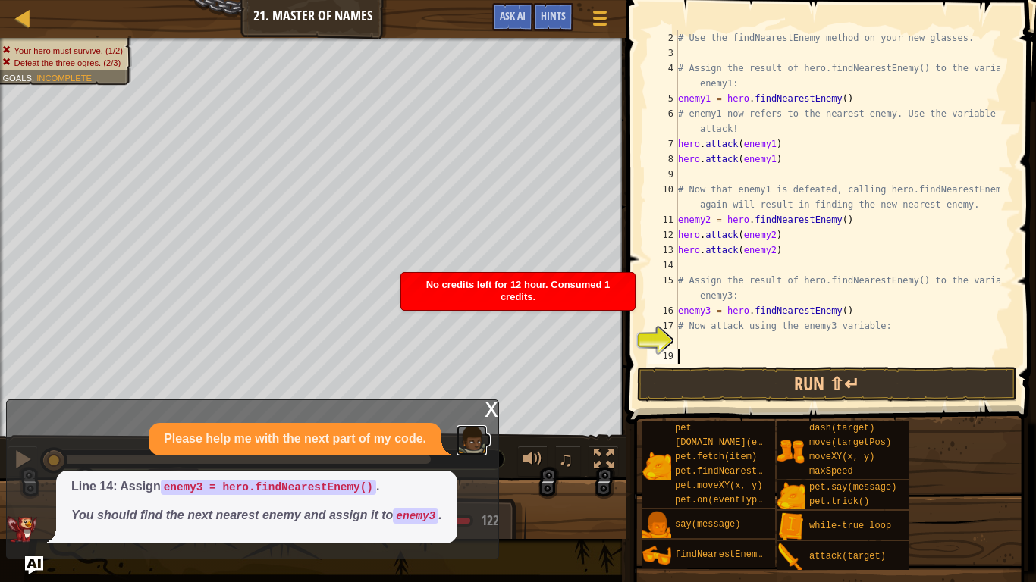
click at [468, 453] on img at bounding box center [471, 440] width 30 height 30
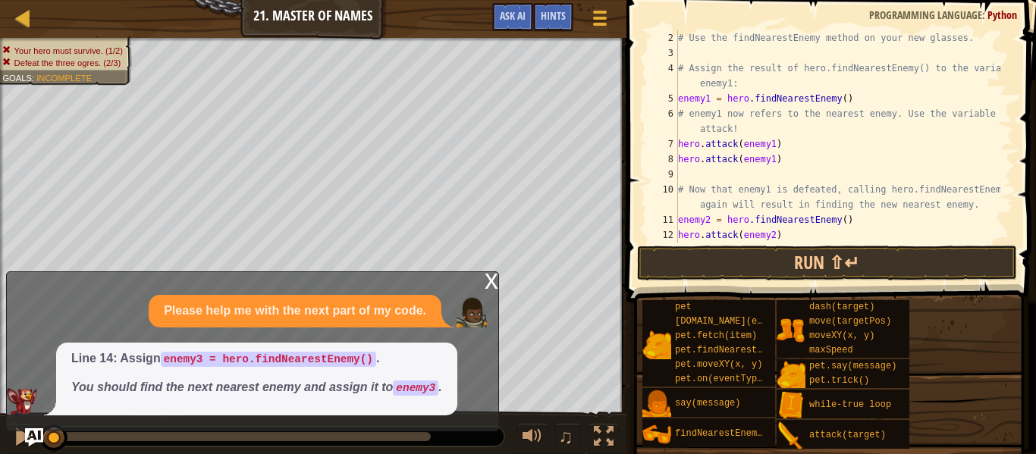
click at [492, 272] on div "x" at bounding box center [492, 279] width 14 height 15
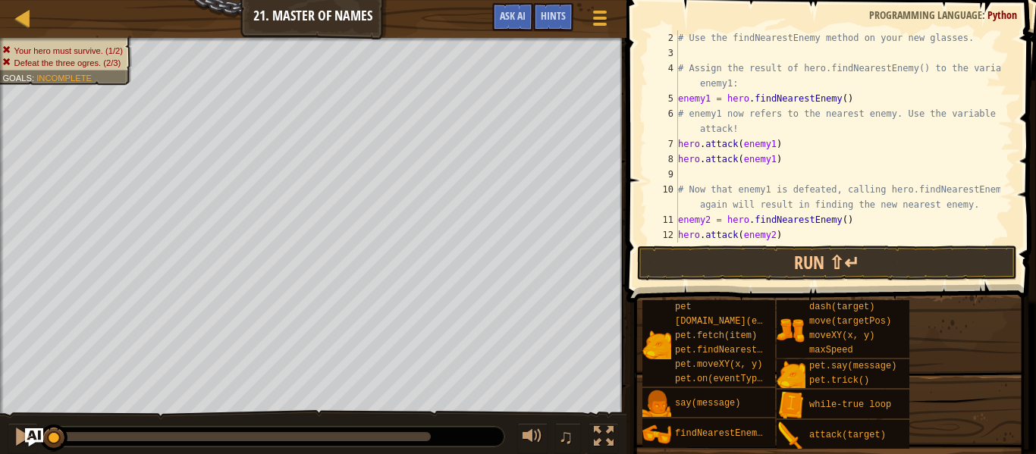
scroll to position [136, 0]
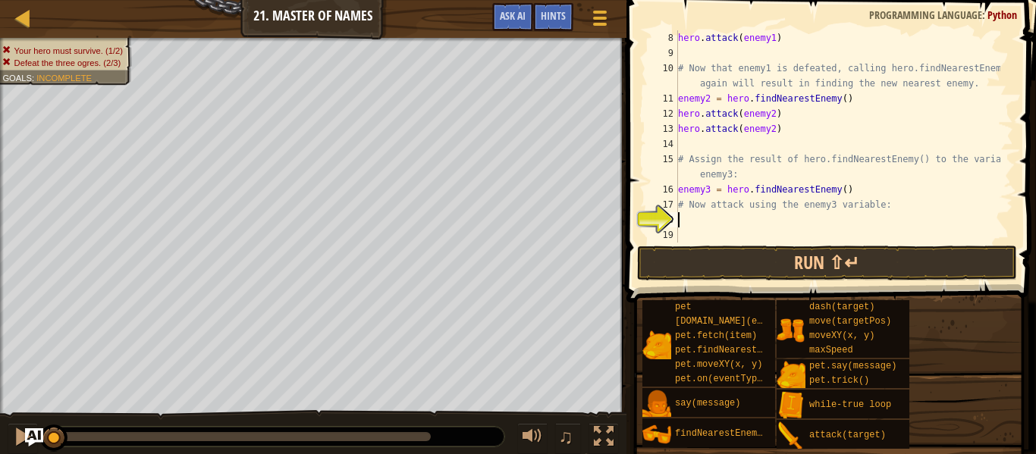
click at [685, 217] on div "hero . attack ( enemy1 ) # Now that enemy1 is defeated, calling hero.findNeares…" at bounding box center [837, 151] width 325 height 243
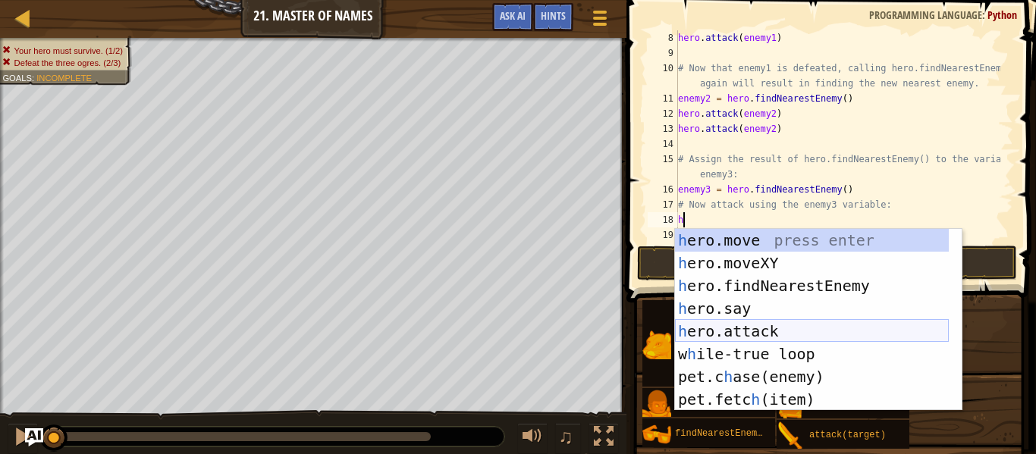
click at [707, 332] on div "h ero.move press enter h ero.moveXY press enter h ero.findNearestEnemy press en…" at bounding box center [812, 342] width 274 height 227
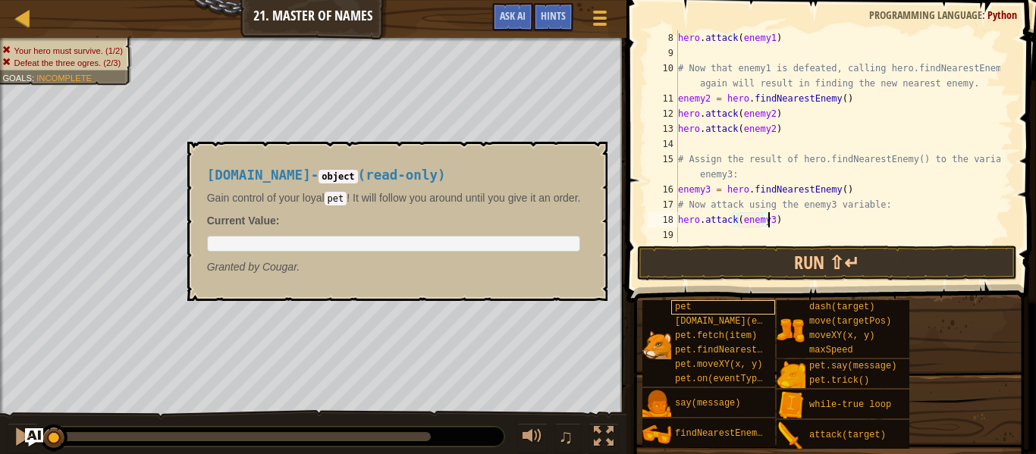
scroll to position [7, 7]
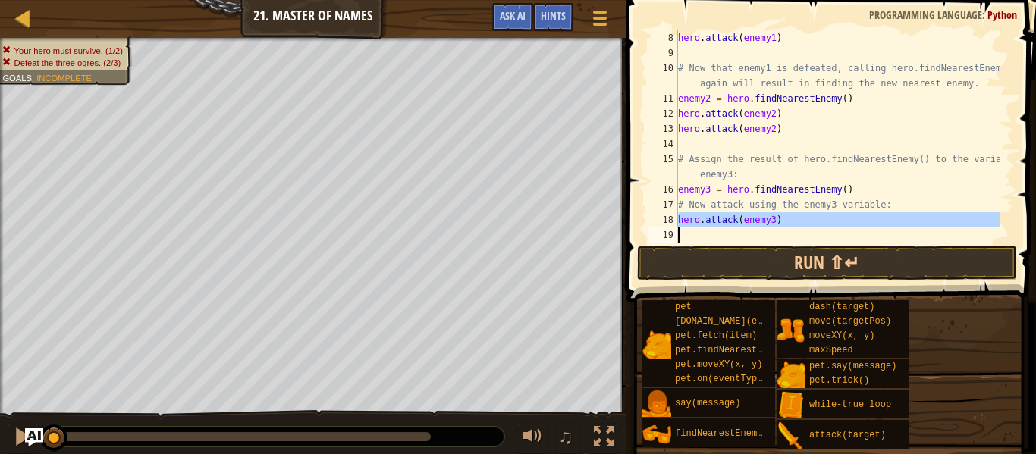
drag, startPoint x: 680, startPoint y: 218, endPoint x: 786, endPoint y: 227, distance: 105.9
click at [786, 227] on div "hero . attack ( enemy1 ) # Now that enemy1 is defeated, calling hero.findNeares…" at bounding box center [837, 151] width 325 height 243
type textarea "hero.attack(enemy3)"
click at [694, 235] on div "hero . attack ( enemy1 ) # Now that enemy1 is defeated, calling hero.findNeares…" at bounding box center [837, 136] width 325 height 212
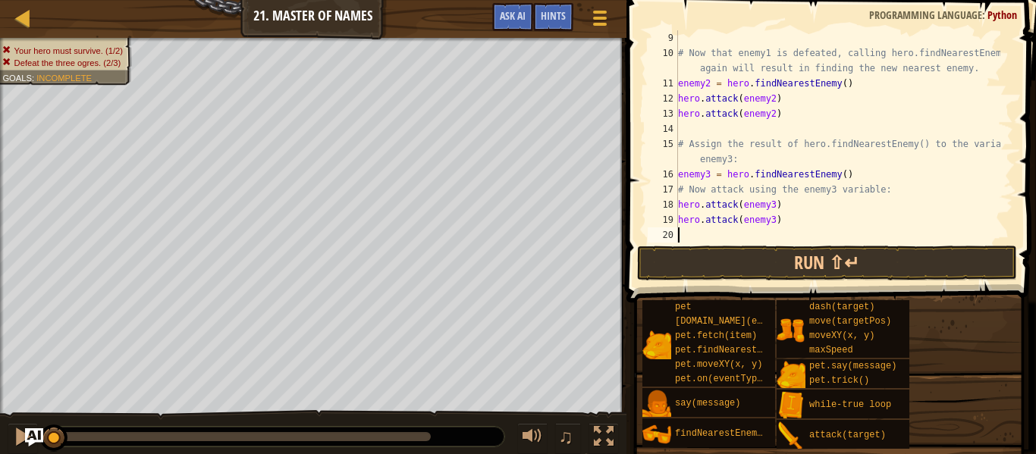
scroll to position [152, 0]
click at [721, 261] on button "Run ⇧↵" at bounding box center [827, 263] width 380 height 35
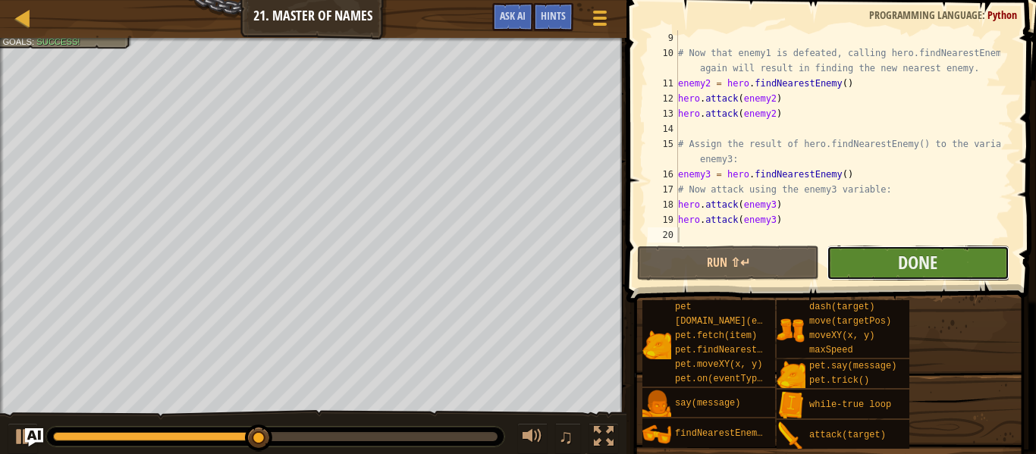
click at [858, 259] on button "Done" at bounding box center [918, 263] width 182 height 35
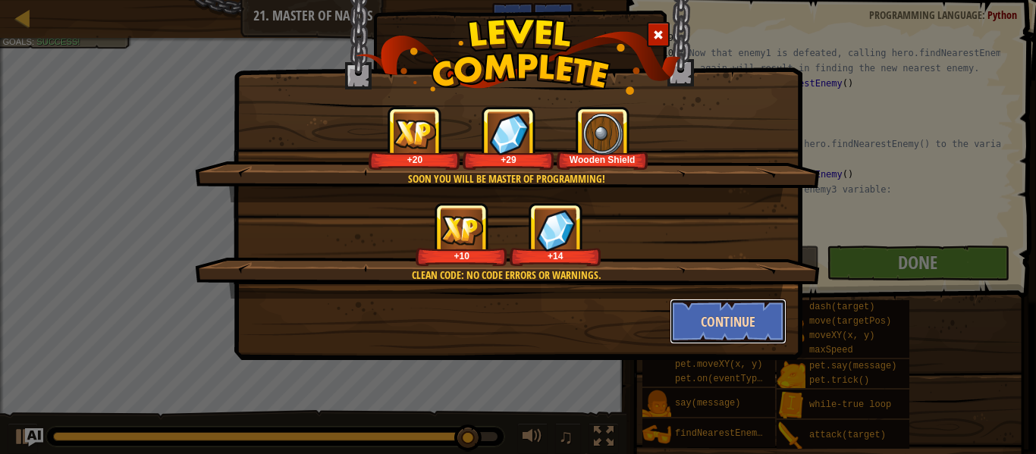
click at [714, 322] on button "Continue" at bounding box center [729, 321] width 118 height 45
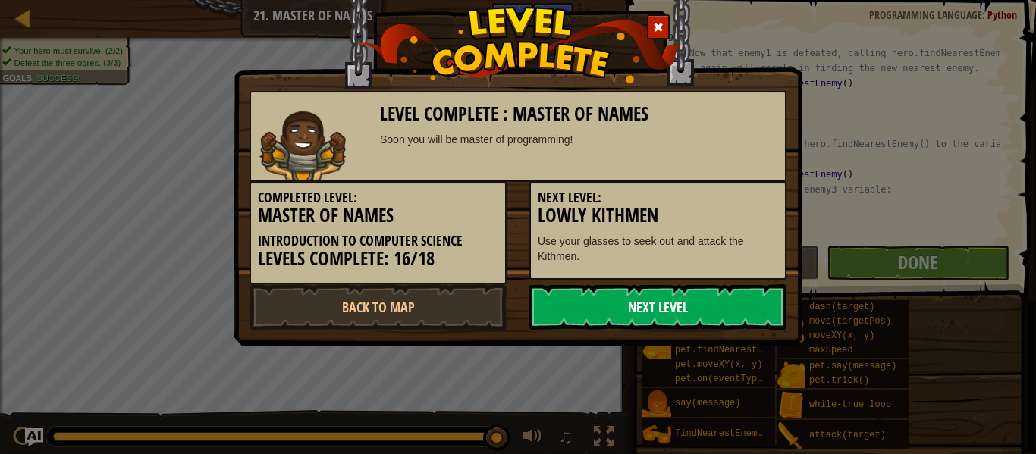
click at [624, 302] on link "Next Level" at bounding box center [657, 306] width 257 height 45
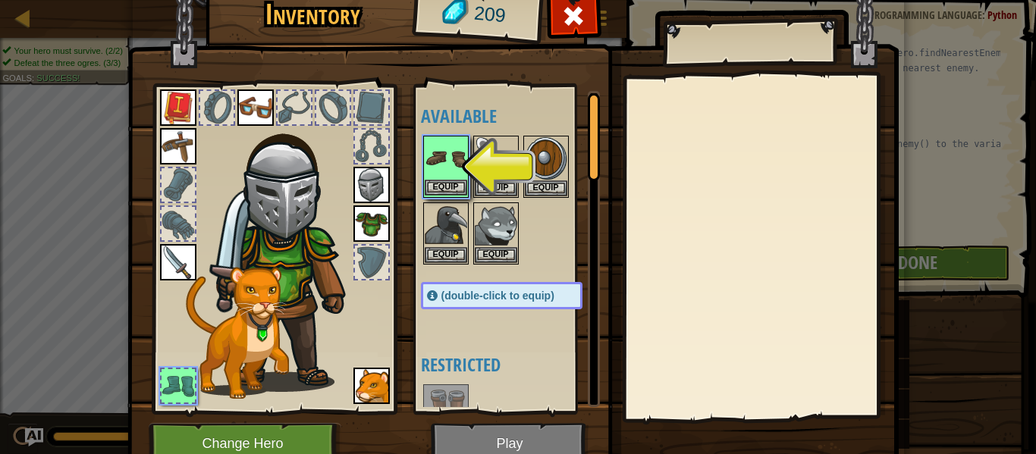
click at [444, 155] on img at bounding box center [446, 158] width 42 height 42
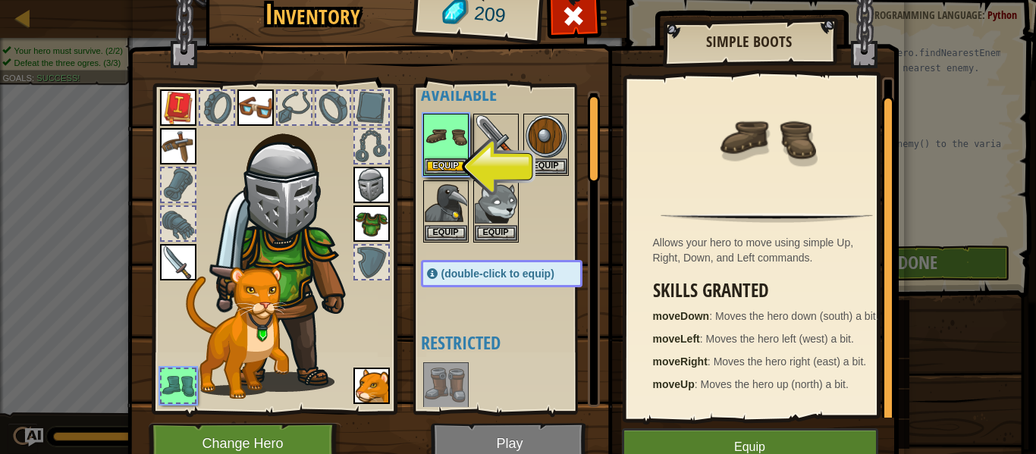
scroll to position [0, 0]
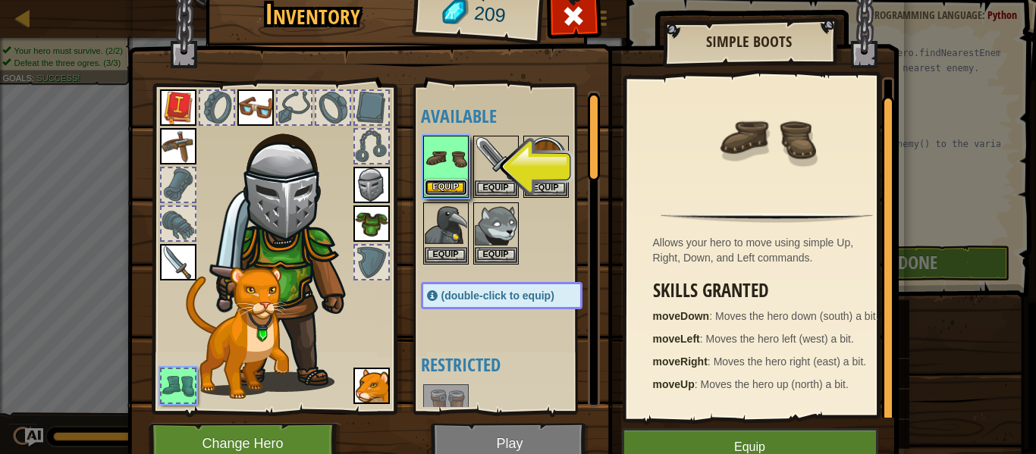
click at [448, 184] on button "Equip" at bounding box center [446, 188] width 42 height 16
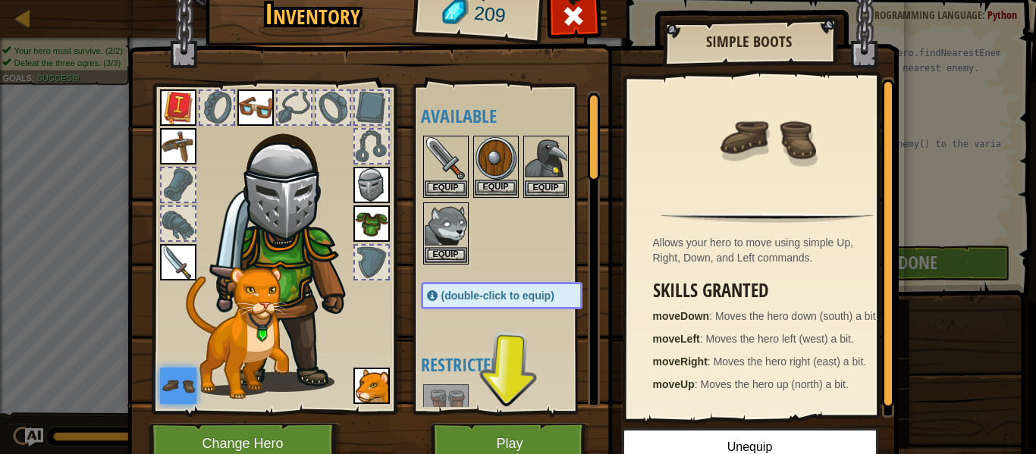
click at [482, 171] on img at bounding box center [496, 158] width 42 height 42
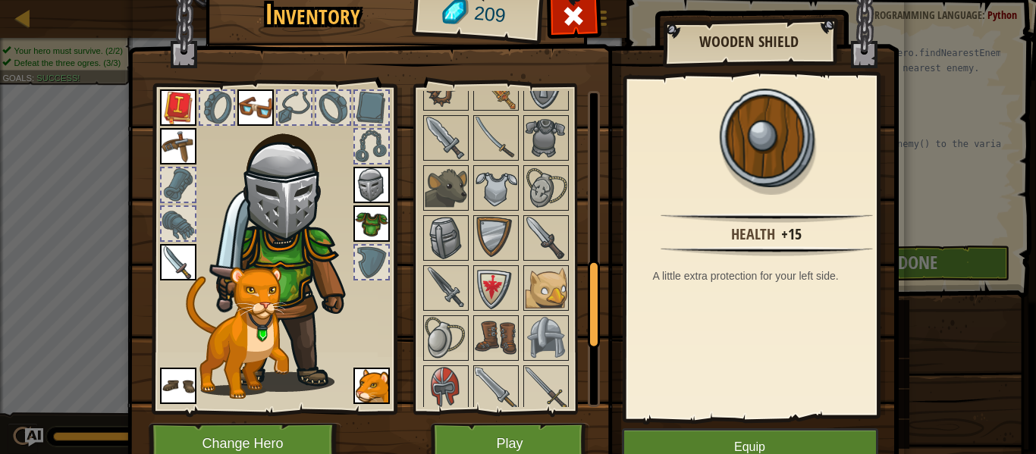
scroll to position [682, 0]
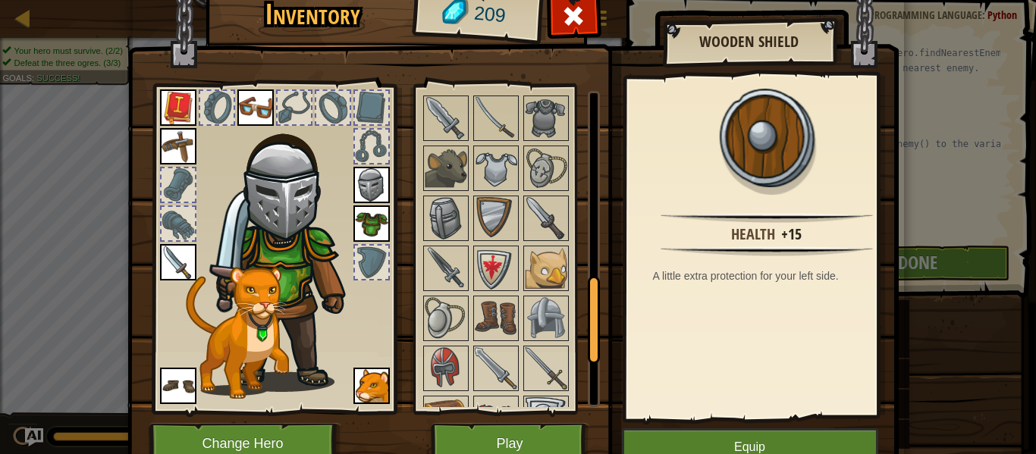
click at [375, 263] on div at bounding box center [371, 262] width 33 height 33
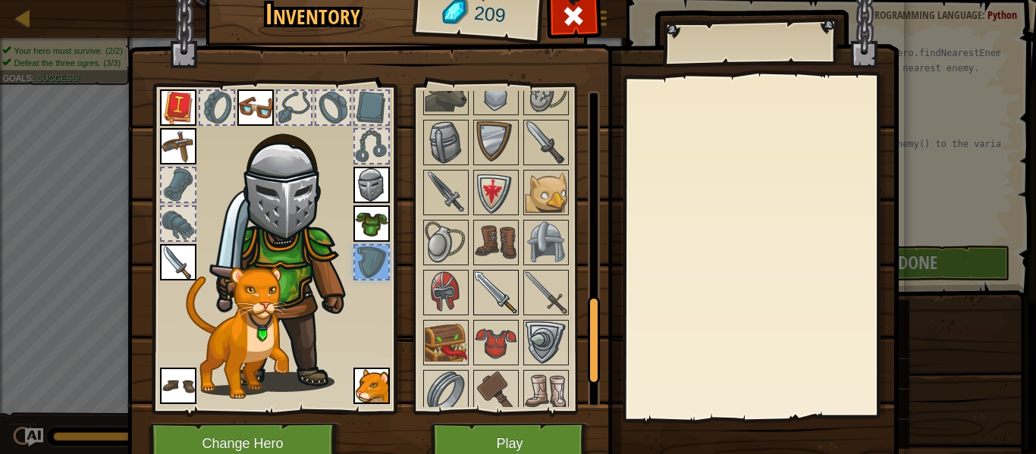
scroll to position [834, 0]
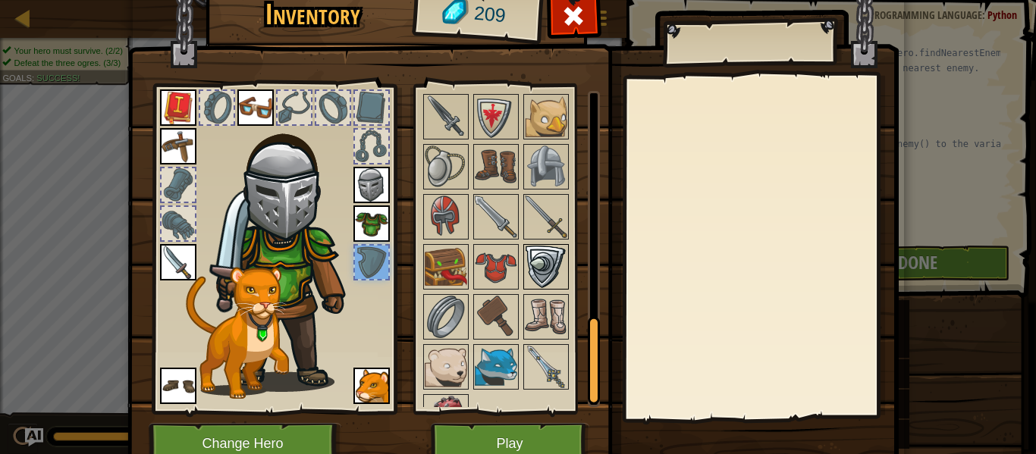
click at [534, 272] on img at bounding box center [546, 267] width 42 height 42
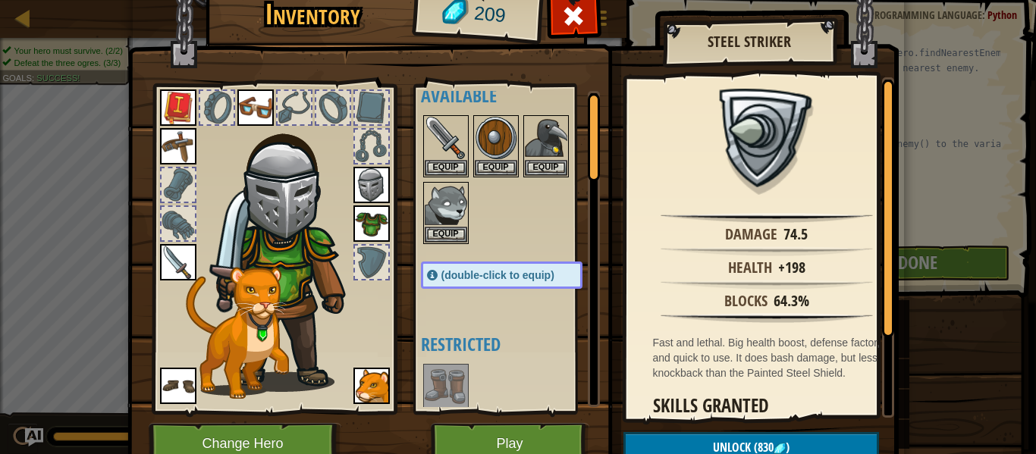
scroll to position [0, 0]
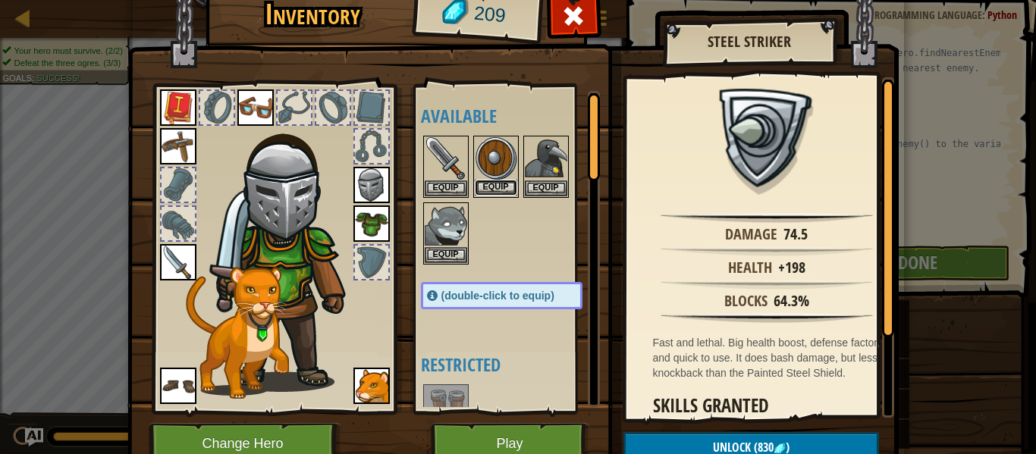
click at [488, 187] on button "Equip" at bounding box center [496, 188] width 42 height 16
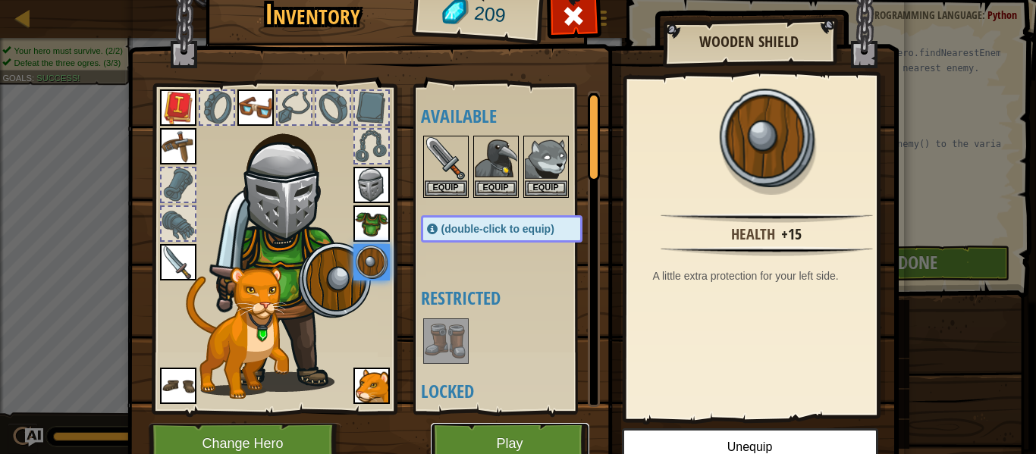
click at [524, 432] on button "Play" at bounding box center [510, 444] width 158 height 42
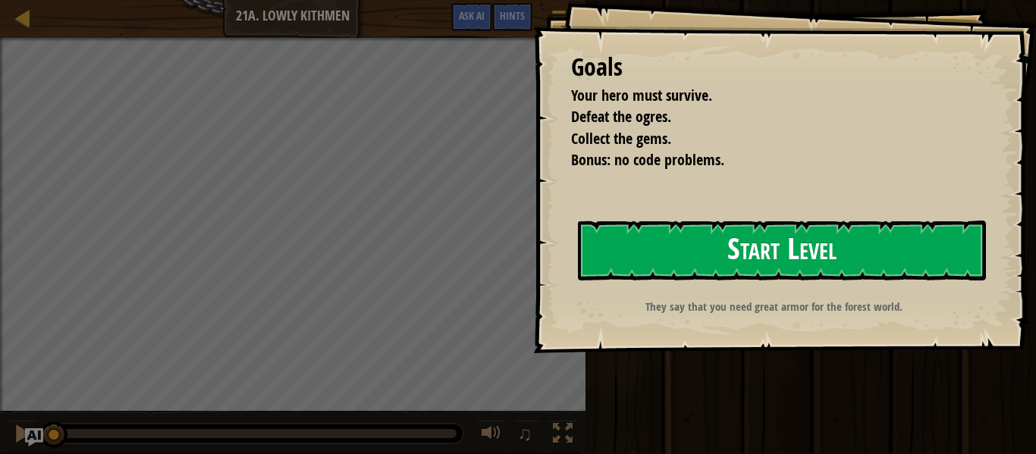
click at [675, 239] on button "Start Level" at bounding box center [782, 251] width 408 height 60
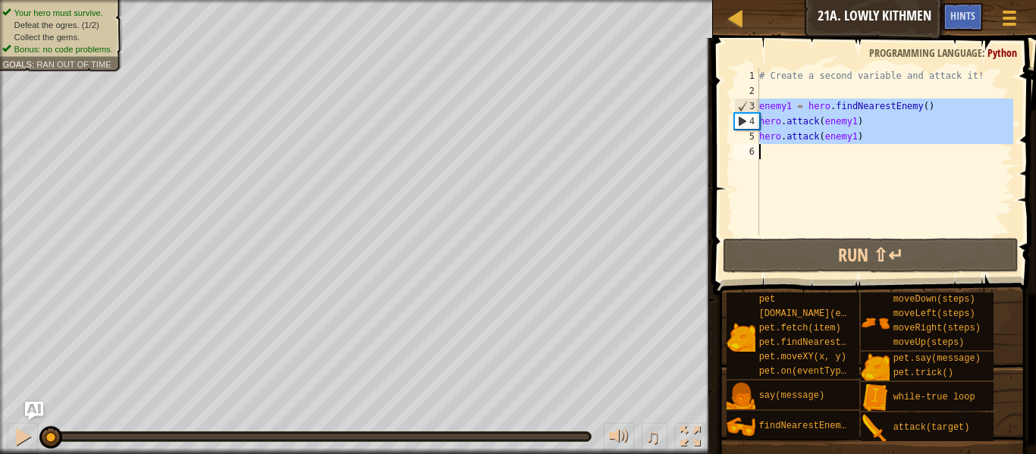
drag, startPoint x: 758, startPoint y: 104, endPoint x: 795, endPoint y: 133, distance: 47.6
click at [795, 133] on div "1 2 3 4 5 6 # Create a second variable and attack it! enemy1 = hero . findNeare…" at bounding box center [872, 151] width 282 height 167
type textarea "hero.attack(enemy1)"
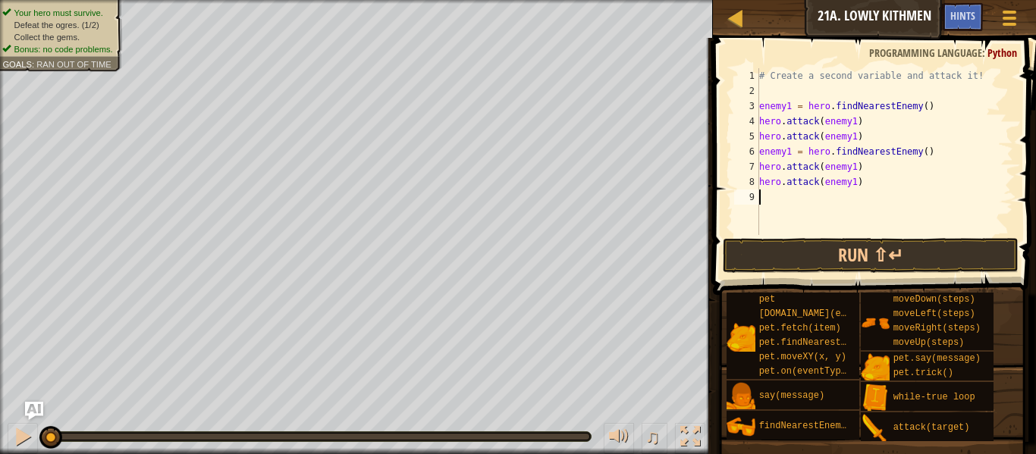
click at [786, 151] on div "# Create a second variable and attack it! enemy1 = hero . findNearestEnemy ( ) …" at bounding box center [884, 166] width 257 height 197
click at [789, 153] on div "# Create a second variable and attack it! enemy1 = hero . findNearestEnemy ( ) …" at bounding box center [884, 166] width 257 height 197
click at [846, 167] on div "# Create a second variable and attack it! enemy1 = hero . findNearestEnemy ( ) …" at bounding box center [884, 166] width 257 height 197
click at [848, 165] on div "# Create a second variable and attack it! enemy1 = hero . findNearestEnemy ( ) …" at bounding box center [884, 166] width 257 height 197
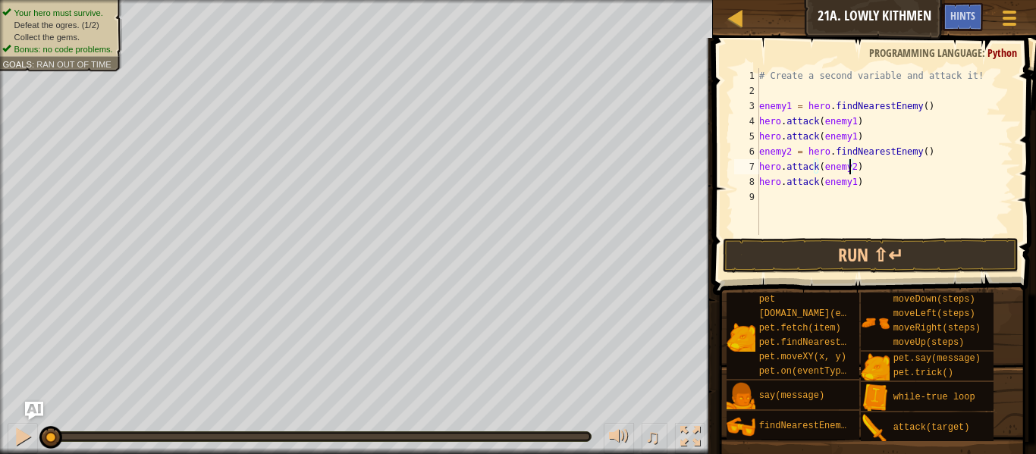
scroll to position [7, 7]
click at [848, 179] on div "# Create a second variable and attack it! enemy1 = hero . findNearestEnemy ( ) …" at bounding box center [884, 166] width 257 height 197
type textarea "hero.attack(enemy2)"
click at [848, 238] on button "Run ⇧↵" at bounding box center [871, 255] width 296 height 35
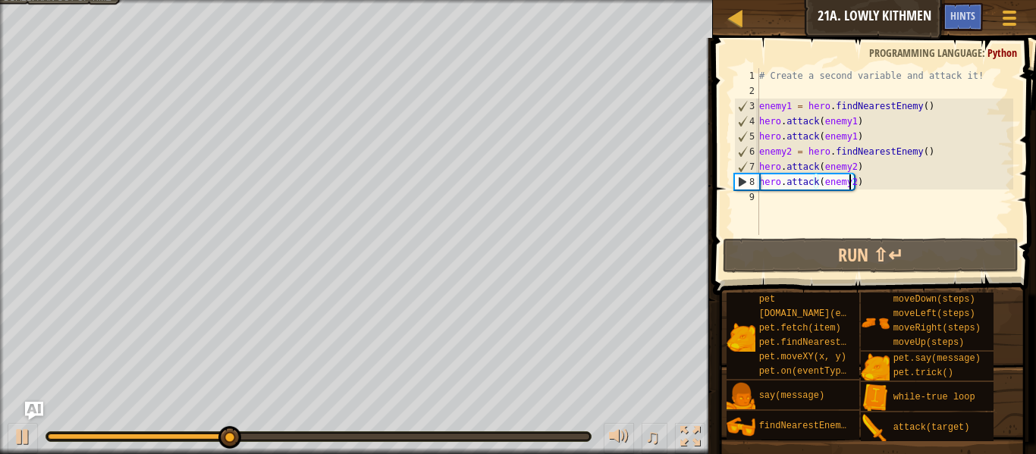
click at [763, 205] on div "# Create a second variable and attack it! enemy1 = hero . findNearestEnemy ( ) …" at bounding box center [884, 166] width 257 height 197
type textarea "h"
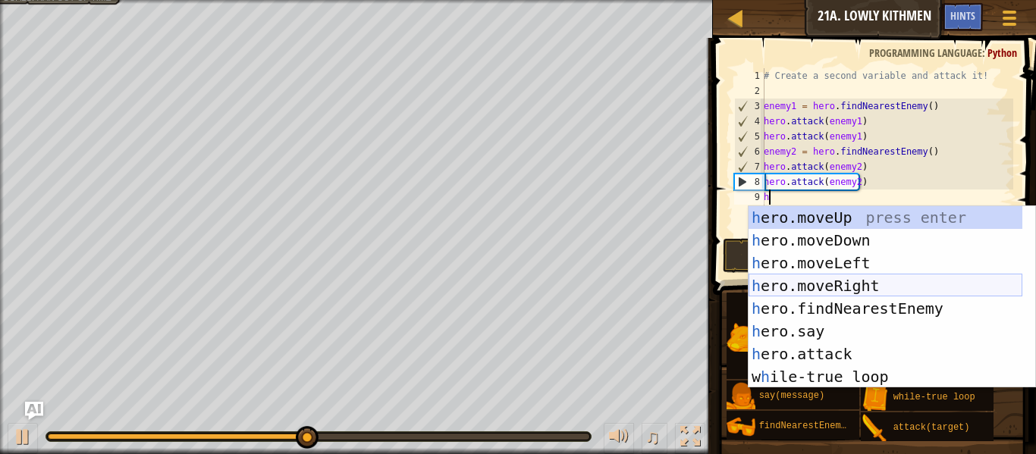
click at [806, 284] on div "h ero.moveUp press enter h ero.moveDown press enter h ero.moveLeft press enter …" at bounding box center [885, 319] width 274 height 227
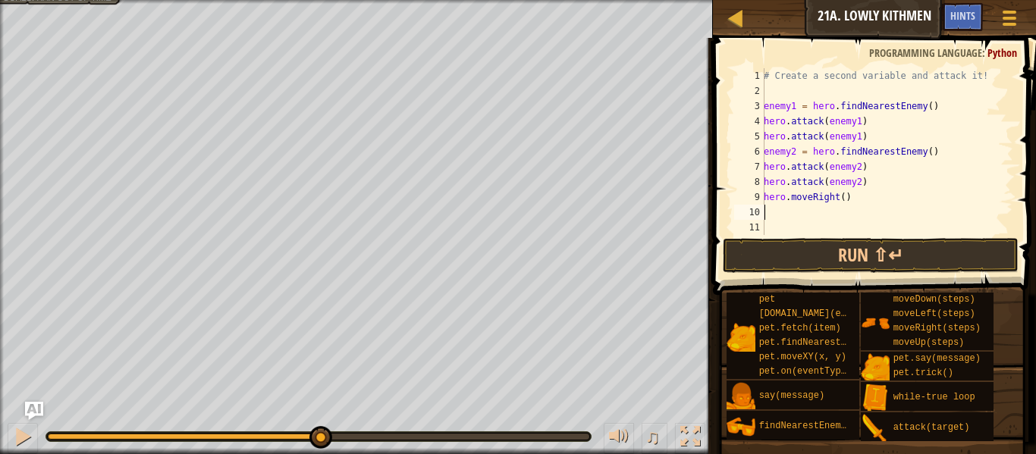
type textarea "h"
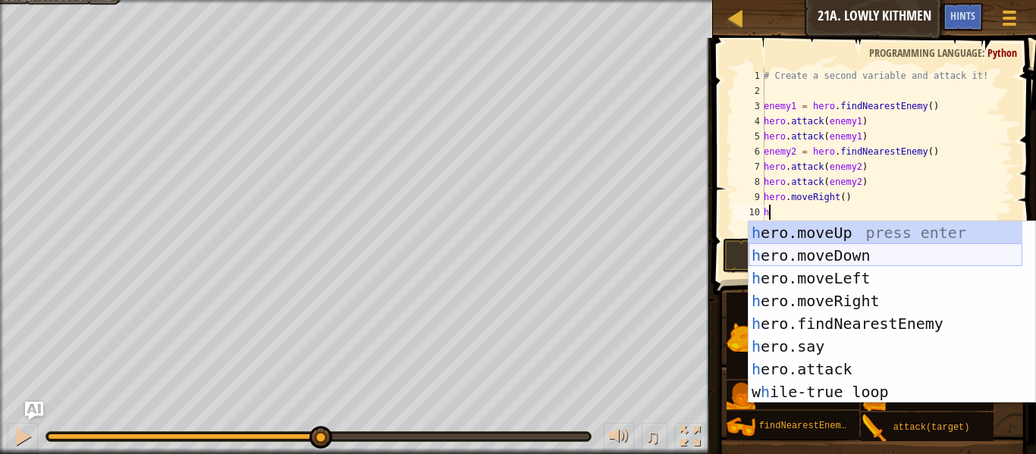
click at [788, 254] on div "h ero.moveUp press enter h ero.moveDown press enter h ero.moveLeft press enter …" at bounding box center [885, 334] width 274 height 227
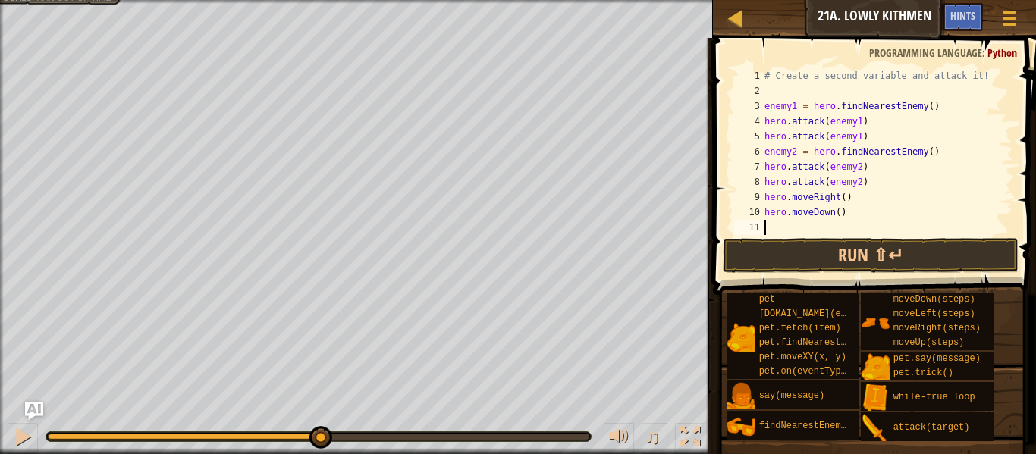
type textarea "h"
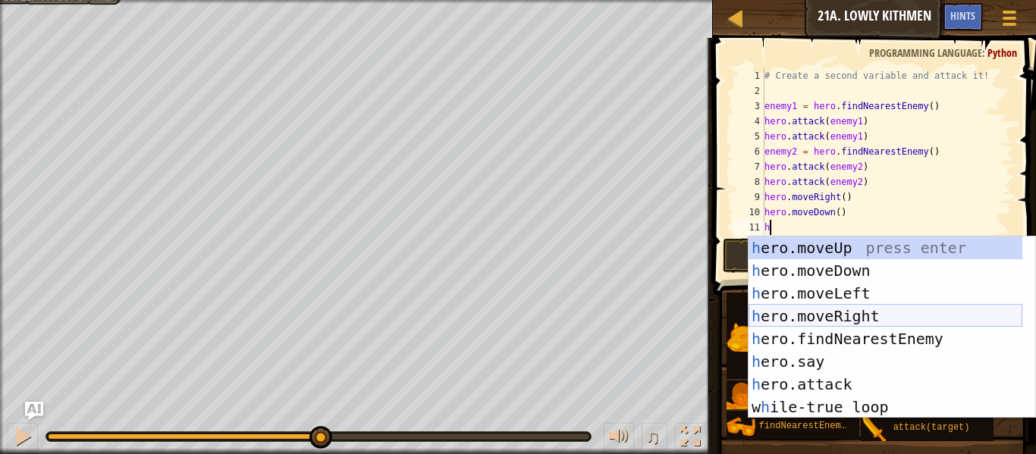
click at [814, 316] on div "h ero.moveUp press enter h ero.moveDown press enter h ero.moveLeft press enter …" at bounding box center [885, 350] width 274 height 227
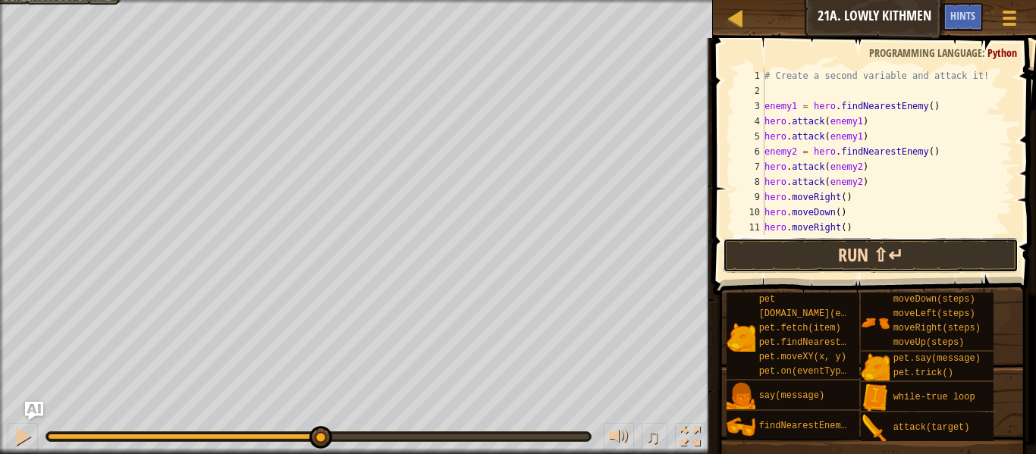
click at [754, 252] on button "Run ⇧↵" at bounding box center [871, 255] width 296 height 35
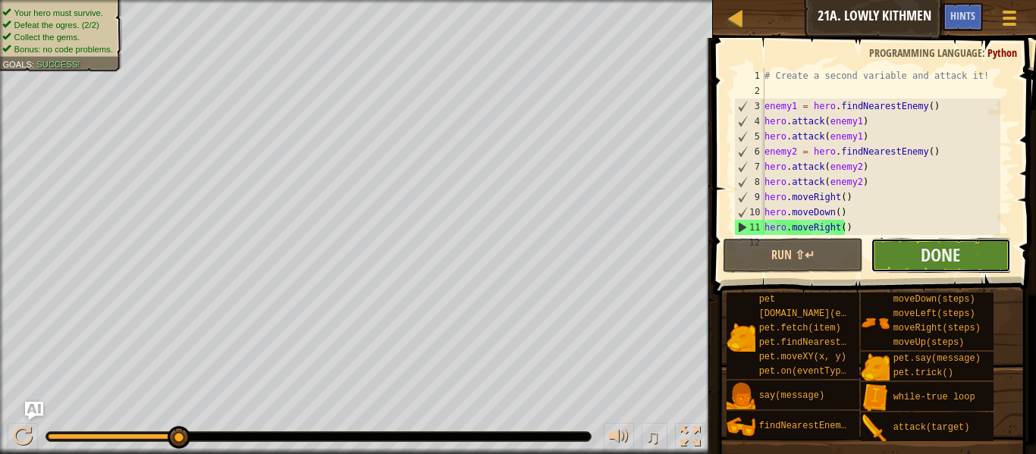
click at [905, 253] on button "Done" at bounding box center [940, 255] width 140 height 35
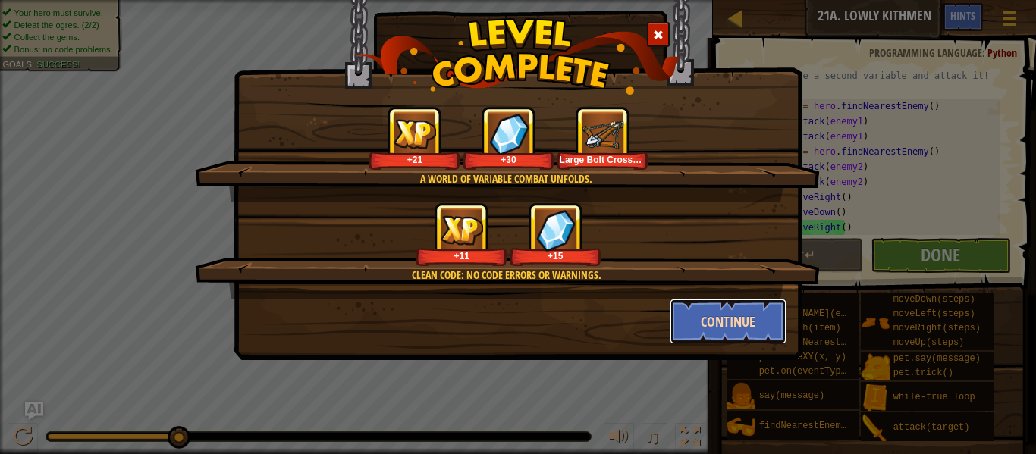
click at [699, 318] on button "Continue" at bounding box center [729, 321] width 118 height 45
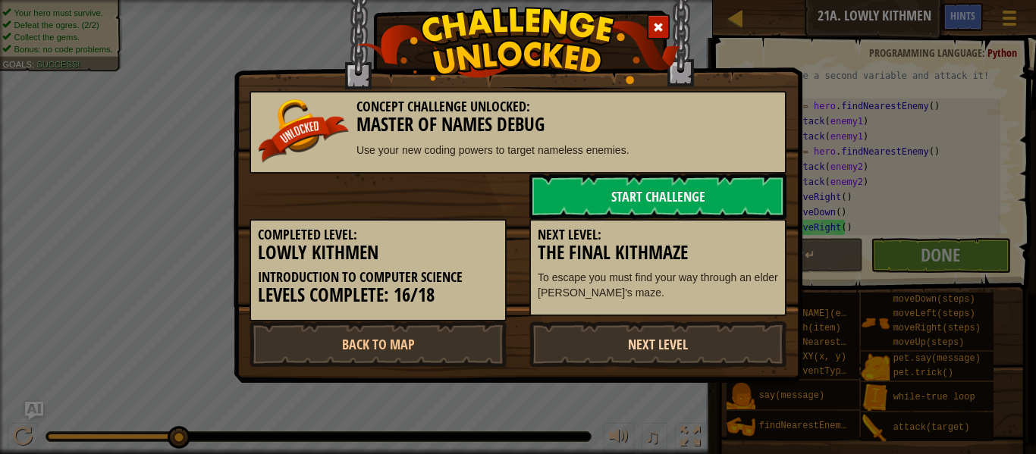
click at [607, 336] on link "Next Level" at bounding box center [657, 344] width 257 height 45
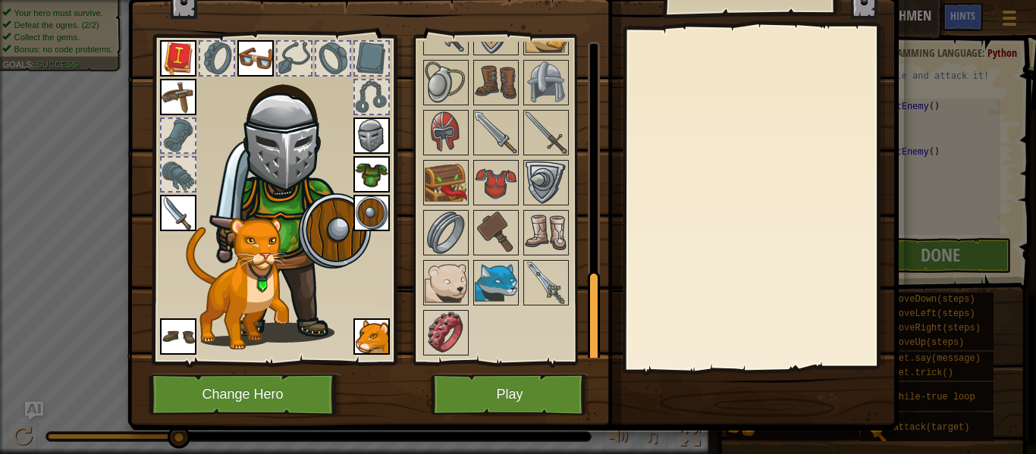
scroll to position [69, 0]
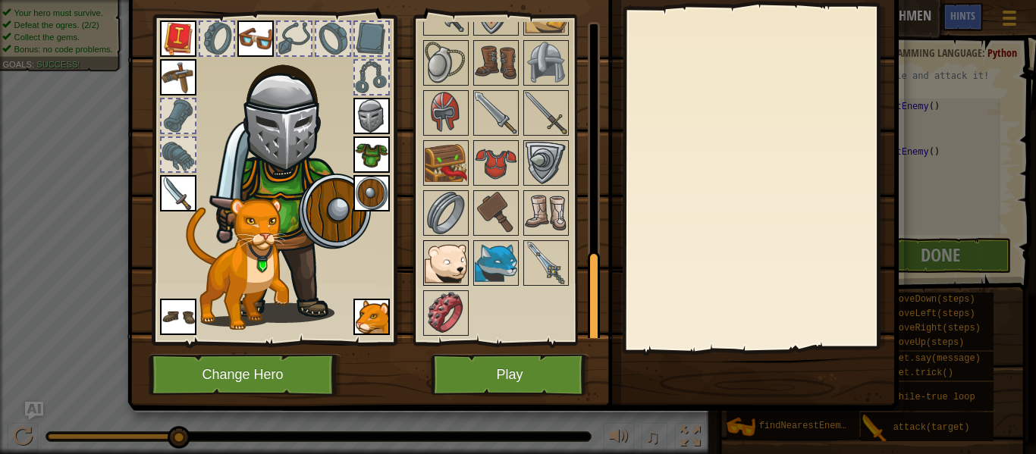
click at [444, 259] on img at bounding box center [446, 263] width 42 height 42
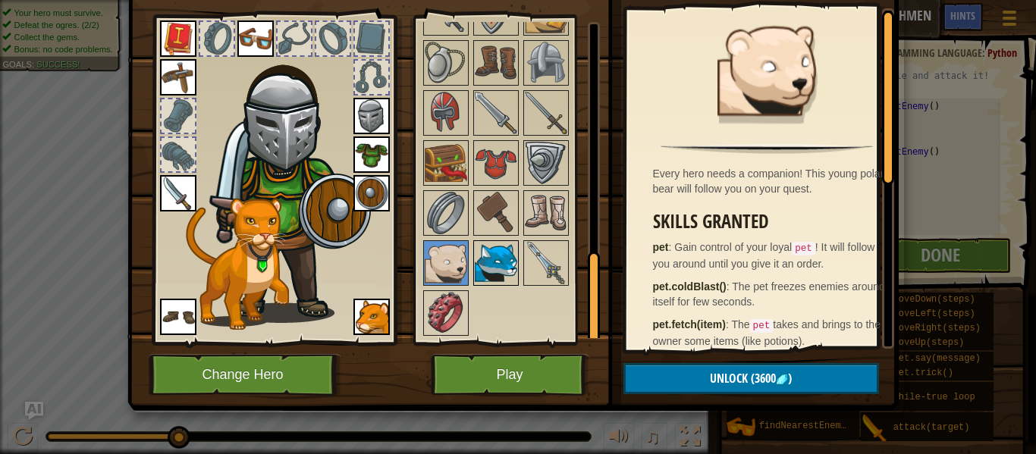
click at [475, 253] on img at bounding box center [496, 263] width 42 height 42
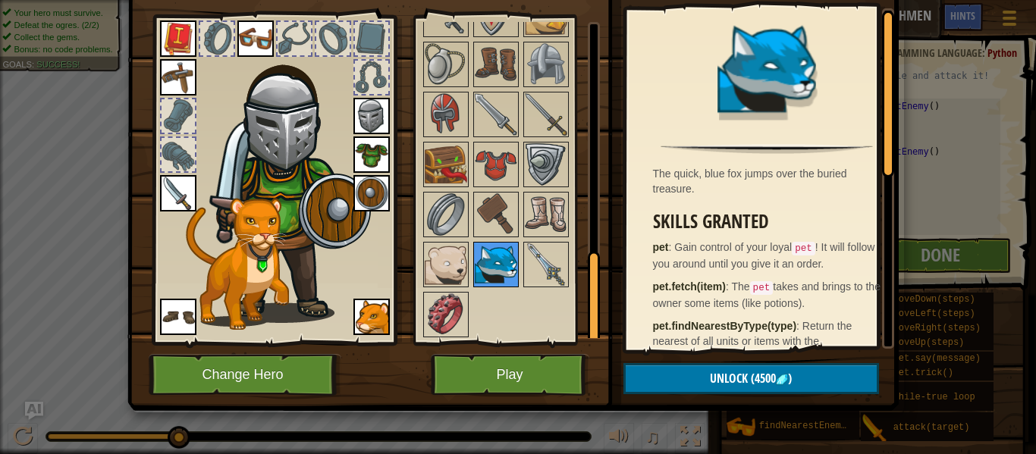
scroll to position [802, 0]
click at [439, 240] on div at bounding box center [445, 262] width 45 height 45
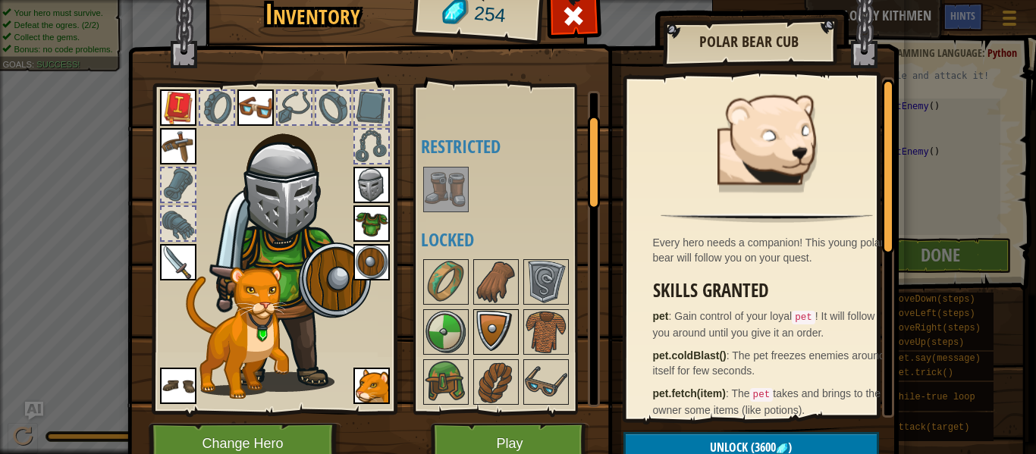
scroll to position [0, 0]
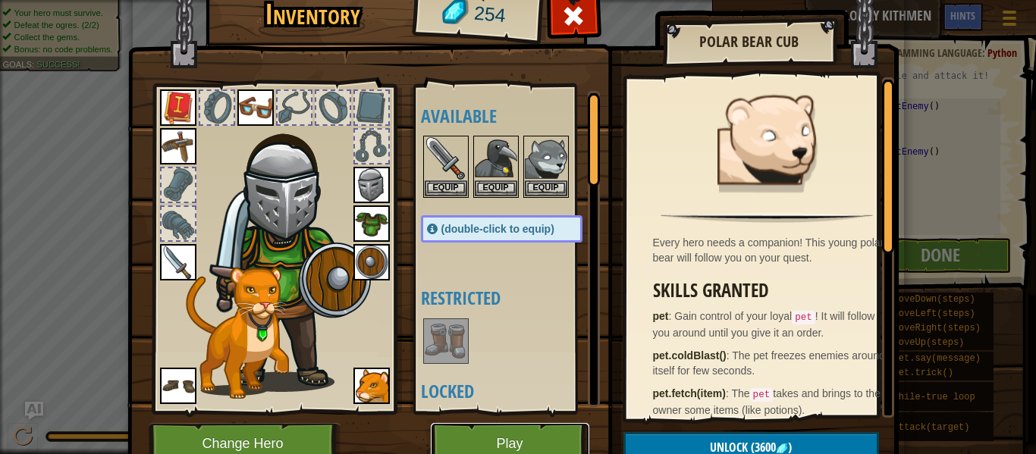
click at [546, 430] on button "Play" at bounding box center [510, 444] width 158 height 42
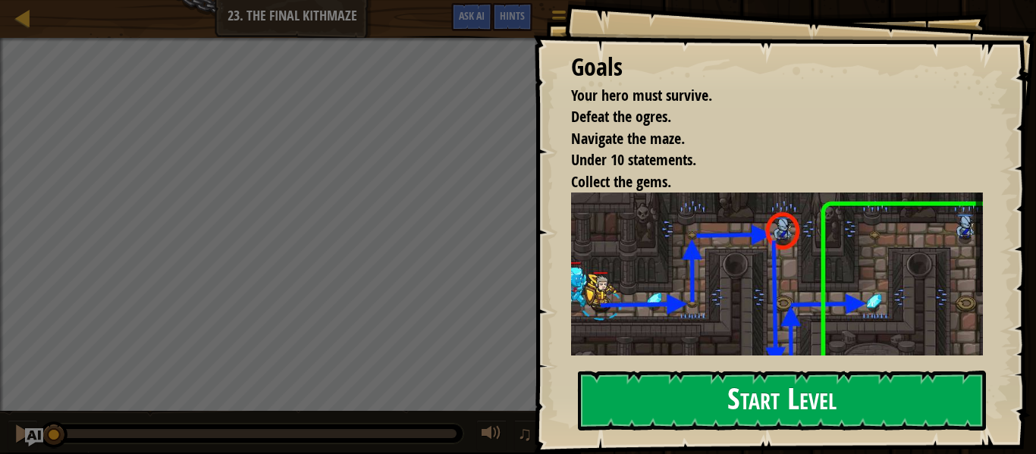
click at [672, 378] on button "Start Level" at bounding box center [782, 401] width 408 height 60
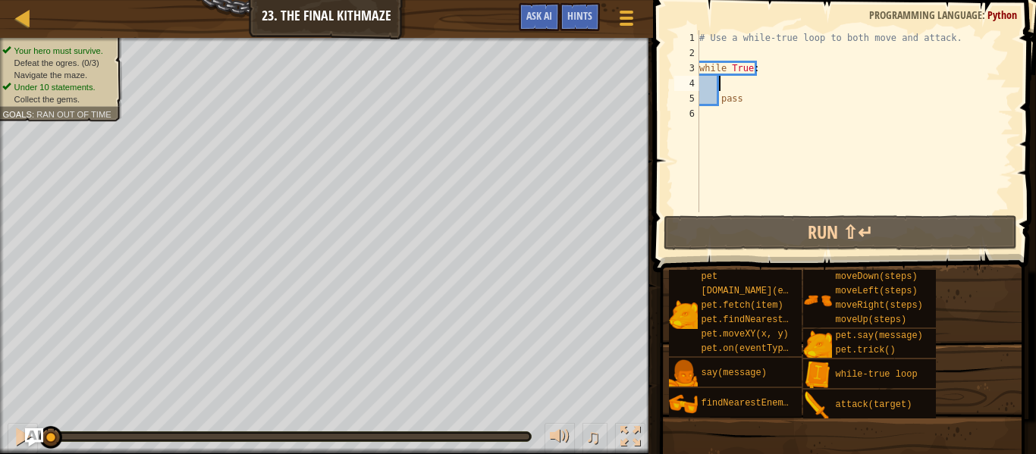
click at [723, 83] on div "# Use a while-true loop to both move and attack. while True : pass" at bounding box center [854, 136] width 317 height 212
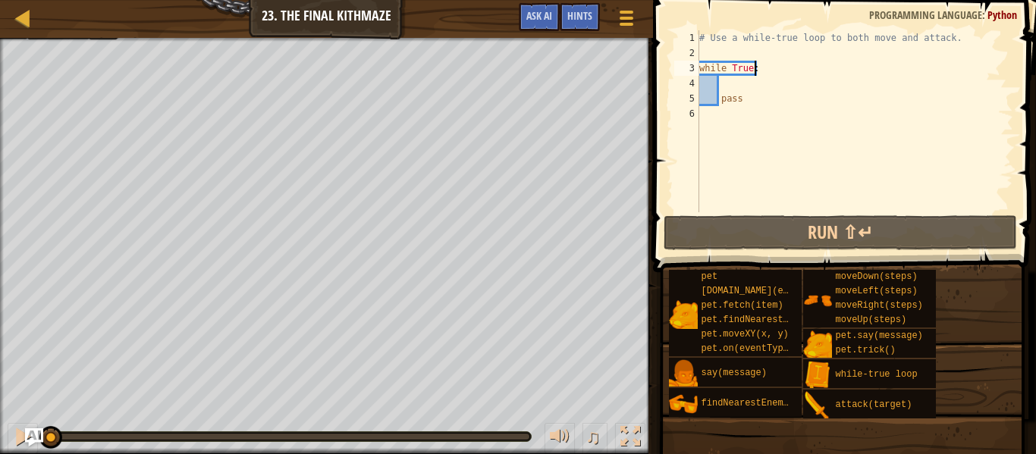
click at [757, 69] on div "# Use a while-true loop to both move and attack. while True : pass" at bounding box center [854, 136] width 317 height 212
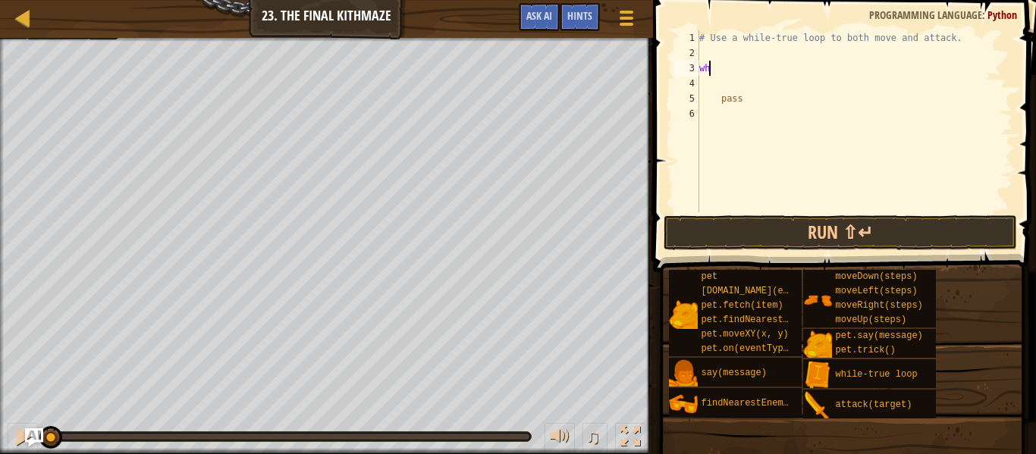
type textarea "w"
click at [745, 98] on div "# Use a while-true loop to both move and attack. pass" at bounding box center [854, 136] width 317 height 212
type textarea "p"
